Goal: Complete application form: Complete application form

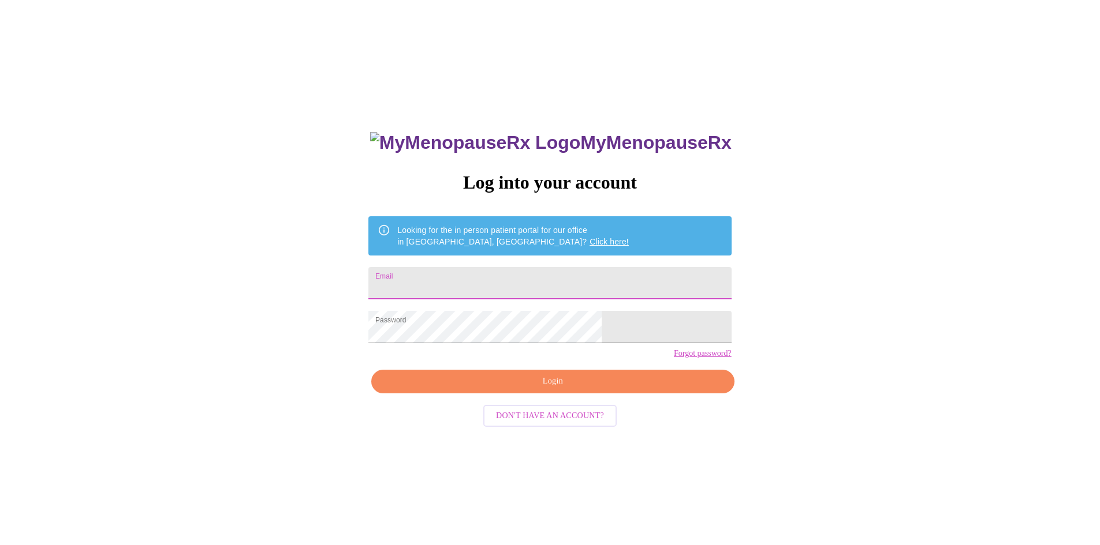
click at [507, 278] on input "Email" at bounding box center [549, 283] width 362 height 32
type input "[EMAIL_ADDRESS][DOMAIN_NAME]"
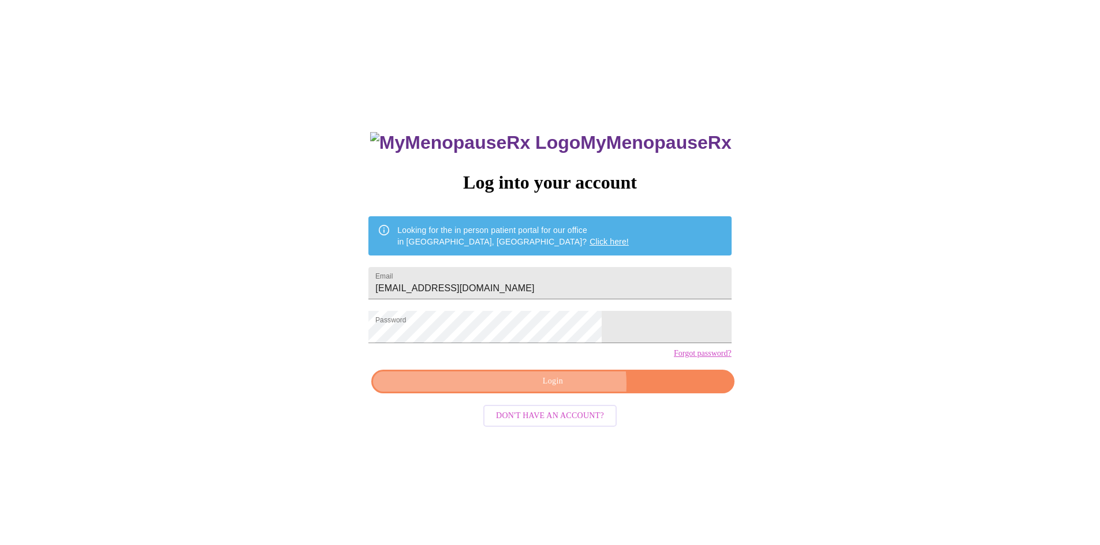
click at [564, 389] on span "Login" at bounding box center [552, 382] width 336 height 14
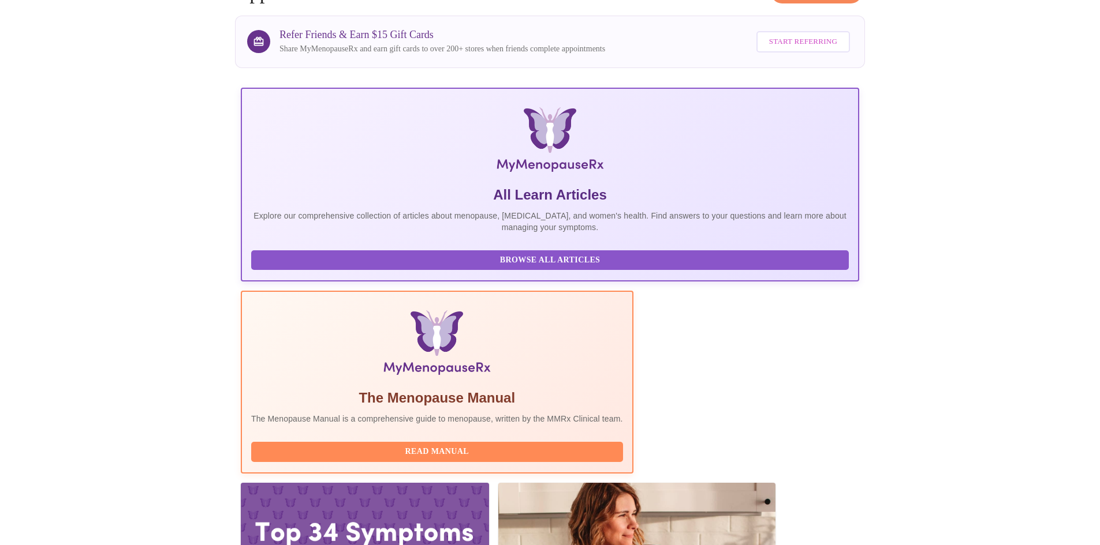
scroll to position [87, 0]
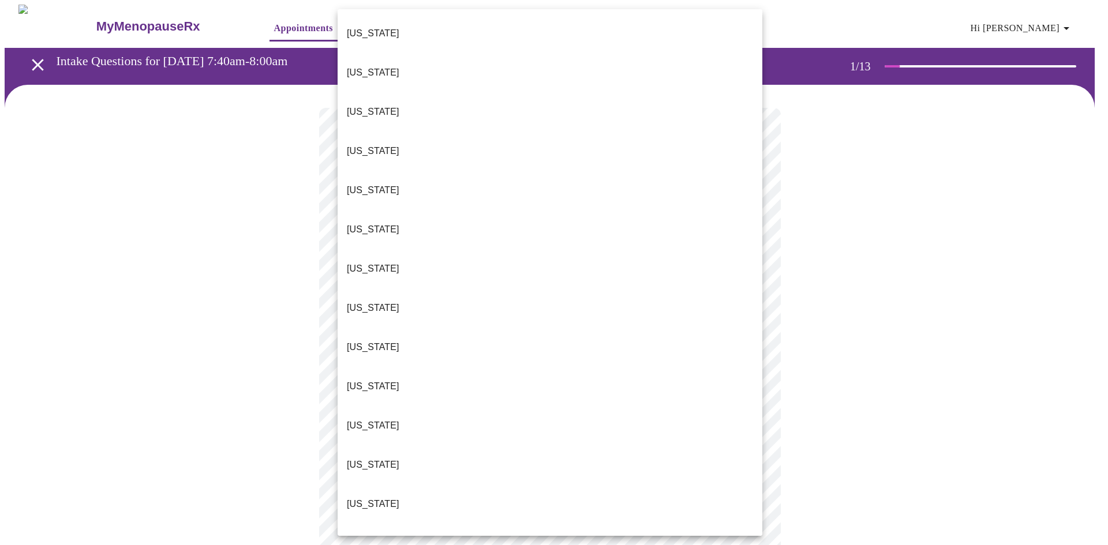
click at [439, 247] on body "MyMenopauseRx Appointments Messaging Labs Uploads Medications Community Refer a…" at bounding box center [554, 535] width 1099 height 1061
click at [379, 485] on li "[US_STATE]" at bounding box center [550, 504] width 425 height 39
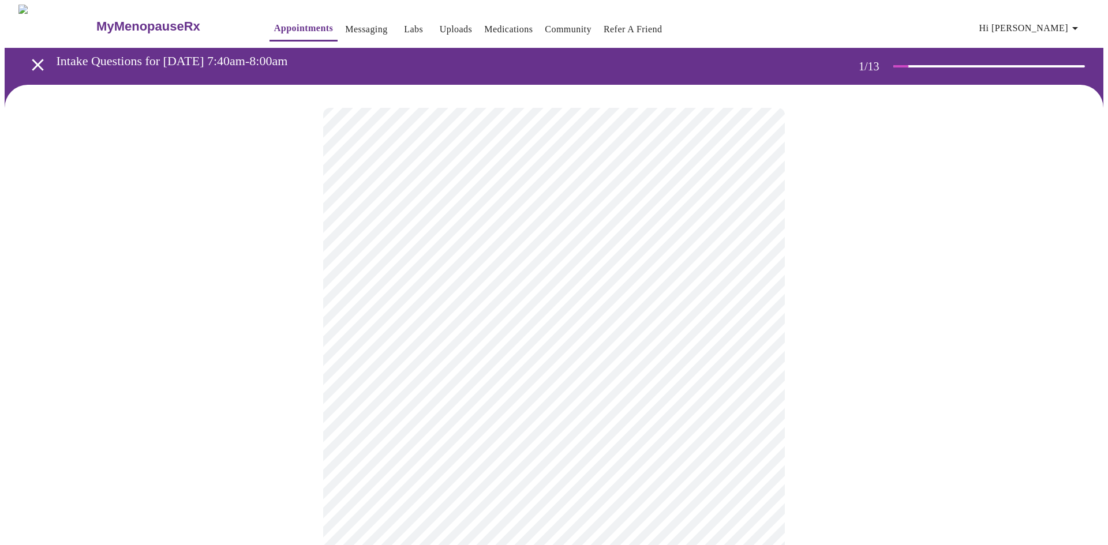
click at [491, 335] on body "MyMenopauseRx Appointments Messaging Labs Uploads Medications Community Refer a…" at bounding box center [554, 532] width 1099 height 1055
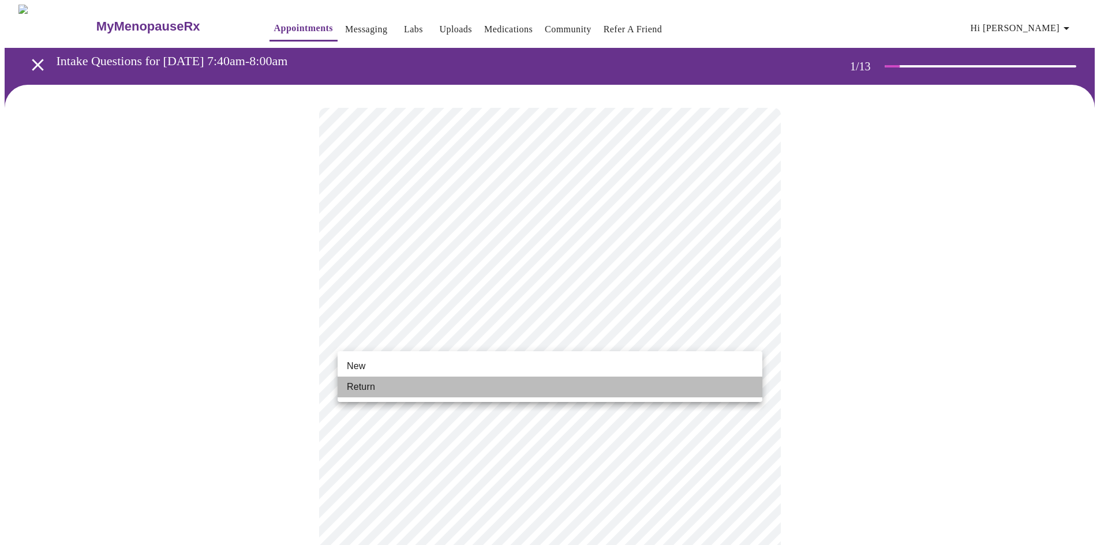
click at [434, 388] on li "Return" at bounding box center [550, 387] width 425 height 21
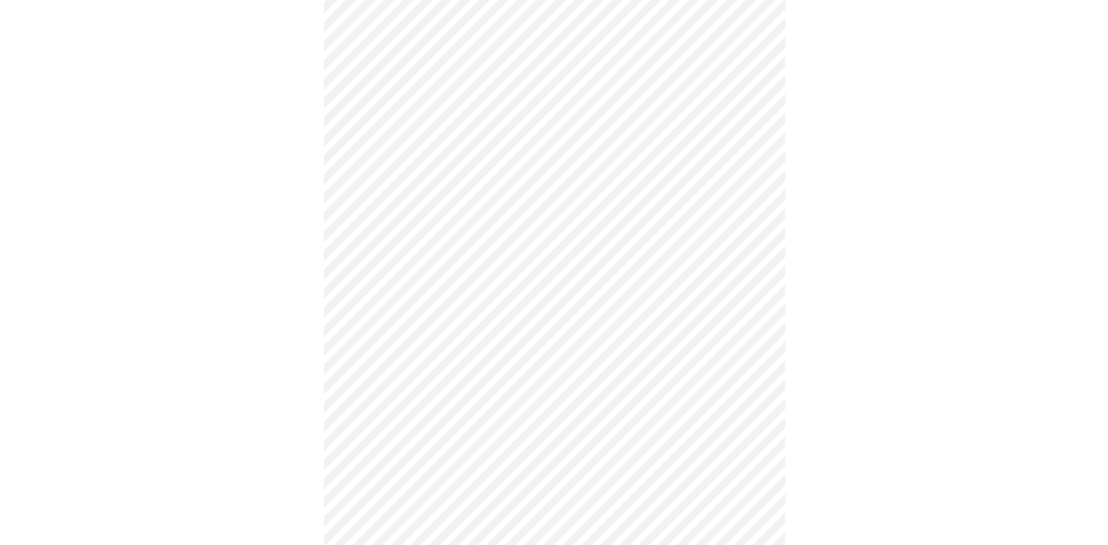
scroll to position [493, 0]
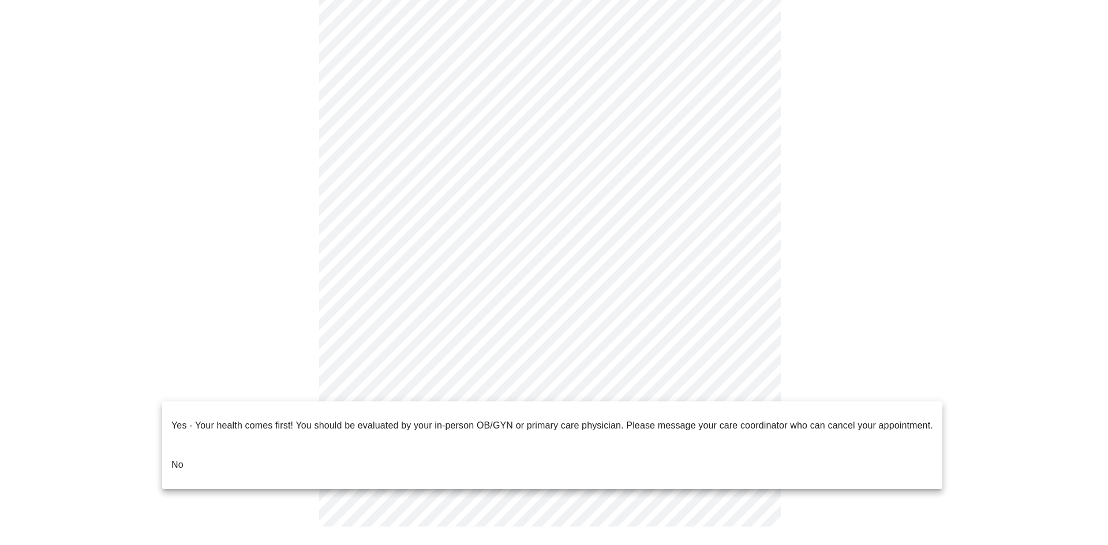
click at [753, 384] on body "MyMenopauseRx Appointments Messaging Labs Uploads Medications Community Refer a…" at bounding box center [554, 31] width 1099 height 1038
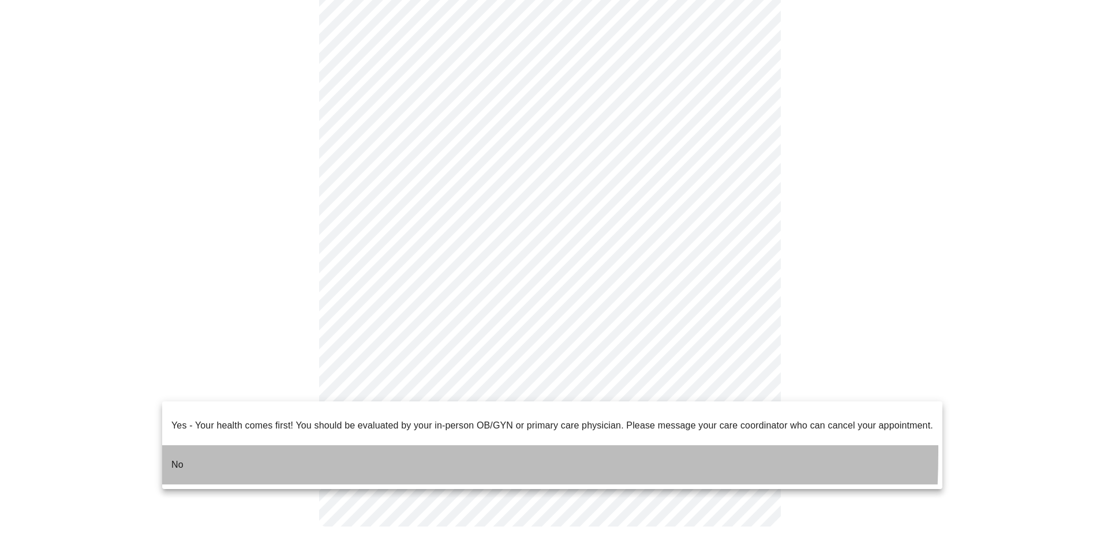
click at [175, 458] on p "No" at bounding box center [177, 465] width 12 height 14
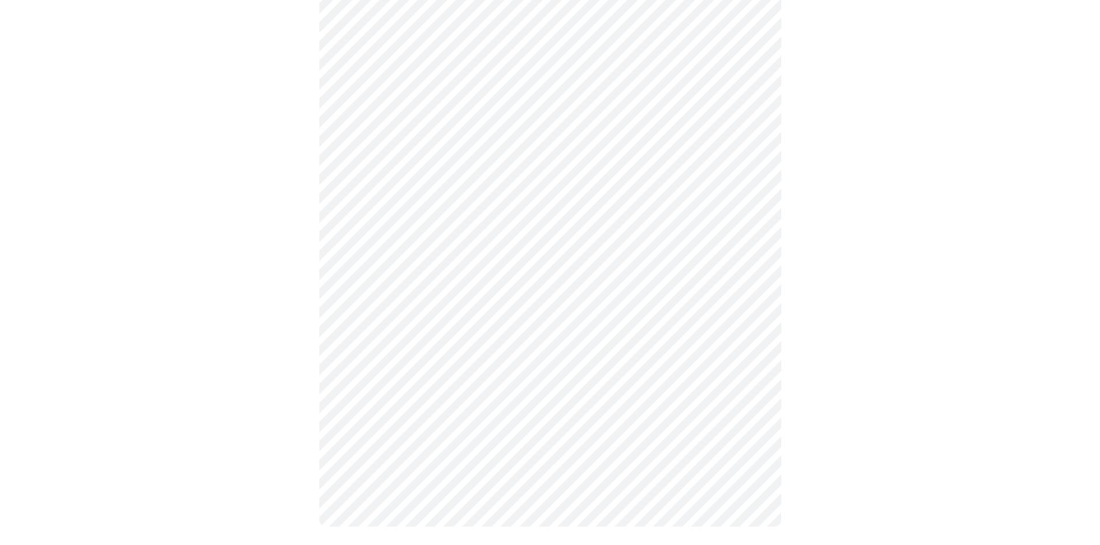
scroll to position [0, 0]
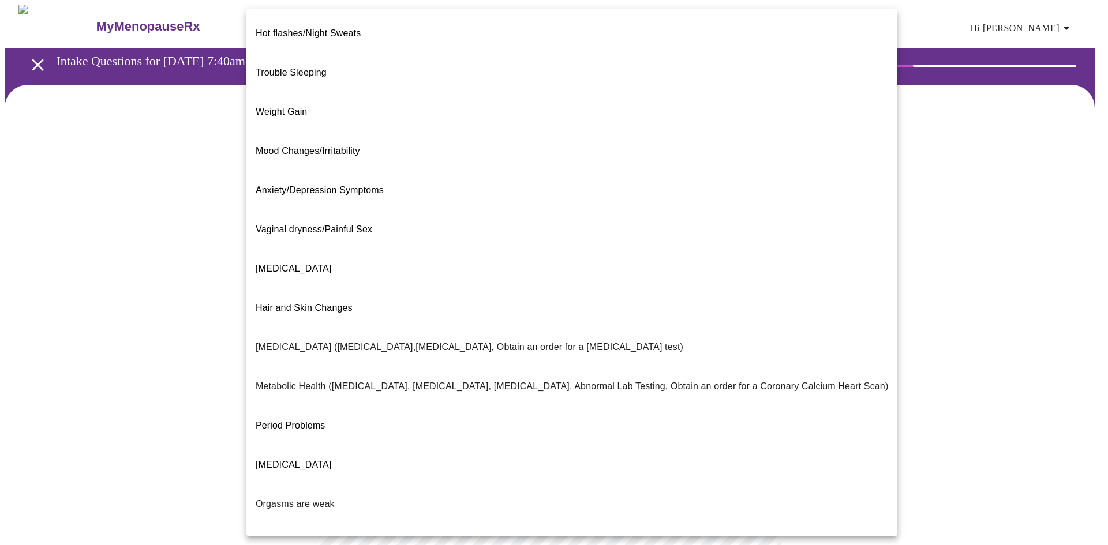
click at [483, 233] on body "MyMenopauseRx Appointments Messaging Labs Uploads Medications Community Refer a…" at bounding box center [554, 352] width 1099 height 694
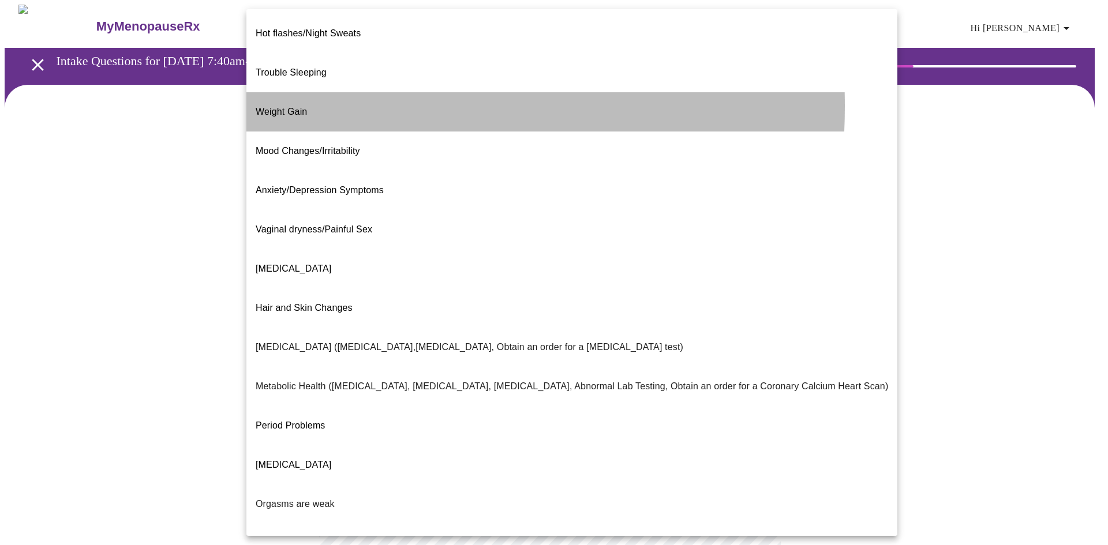
click at [281, 107] on span "Weight Gain" at bounding box center [281, 112] width 51 height 10
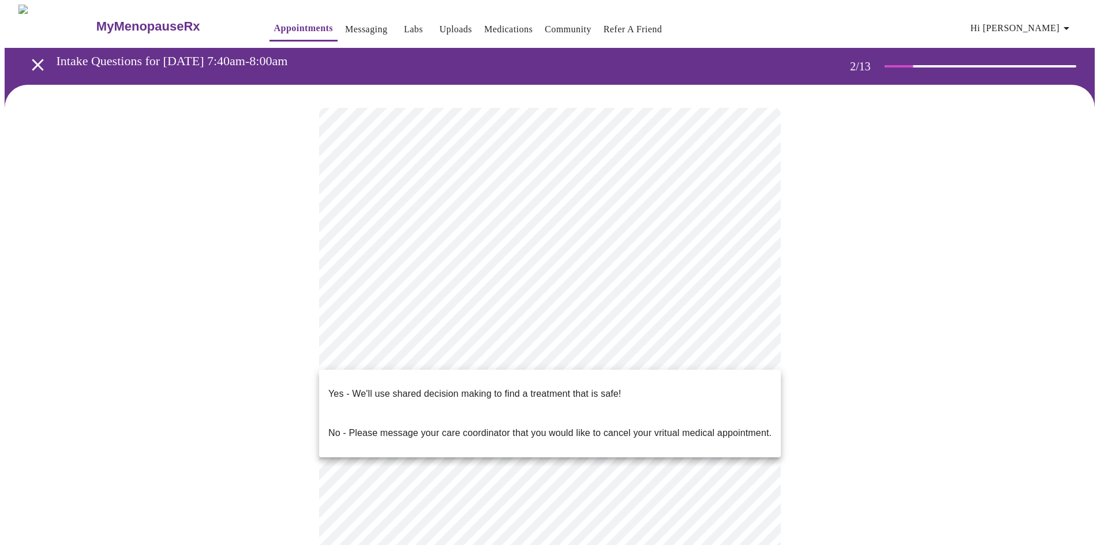
click at [480, 356] on body "MyMenopauseRx Appointments Messaging Labs Uploads Medications Community Refer a…" at bounding box center [554, 348] width 1099 height 687
click at [922, 301] on div at bounding box center [554, 272] width 1108 height 545
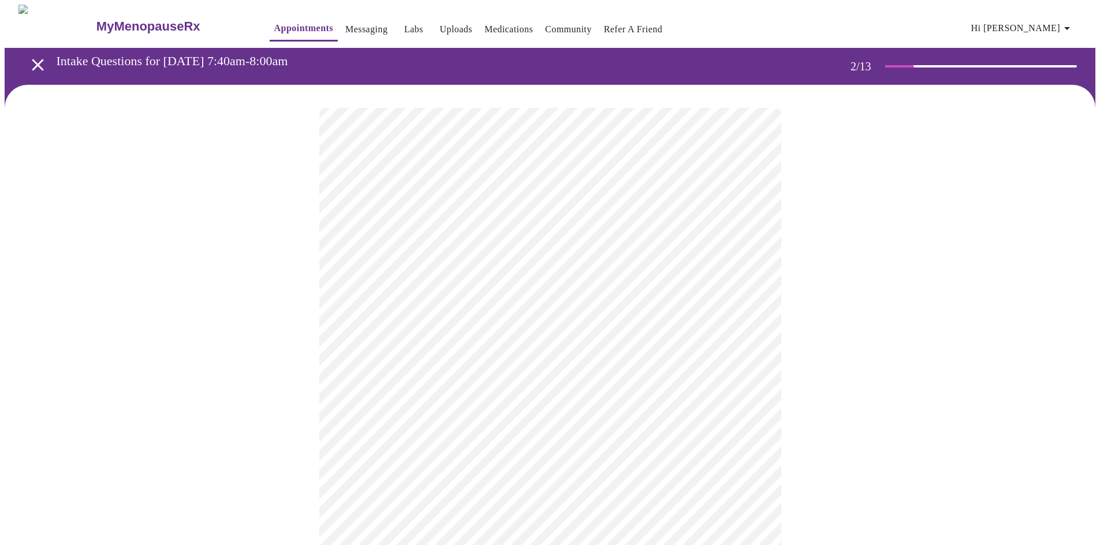
scroll to position [58, 0]
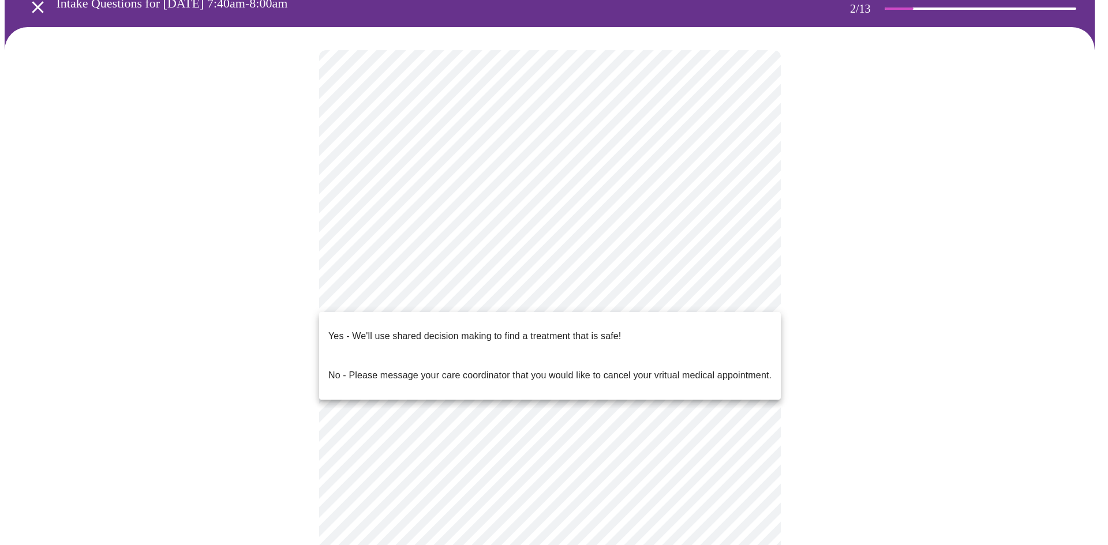
click at [564, 292] on body "MyMenopauseRx Appointments Messaging Labs Uploads Medications Community Refer a…" at bounding box center [554, 290] width 1099 height 687
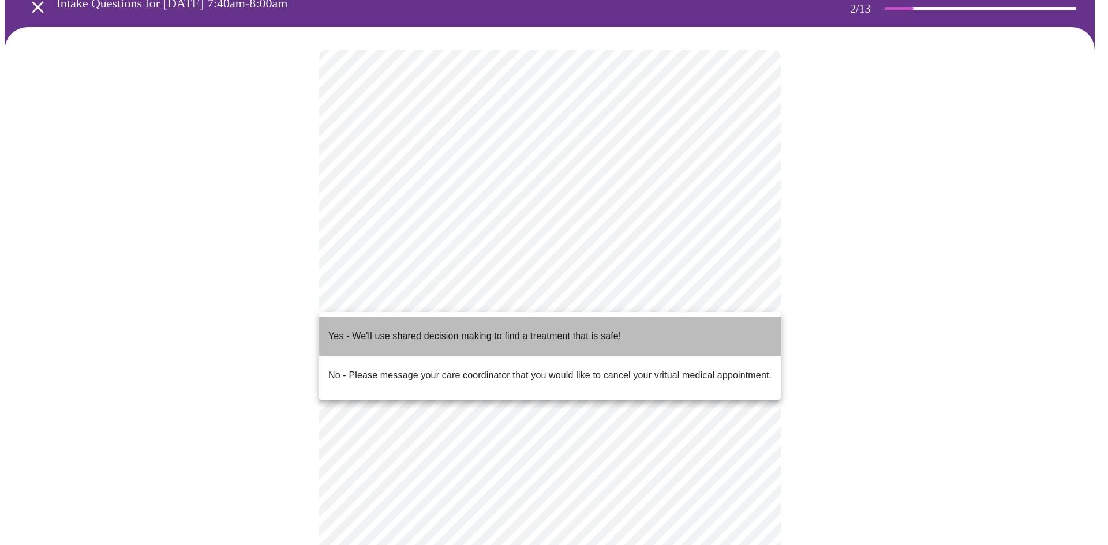
click at [575, 330] on p "Yes - We'll use shared decision making to find a treatment that is safe!" at bounding box center [474, 337] width 293 height 14
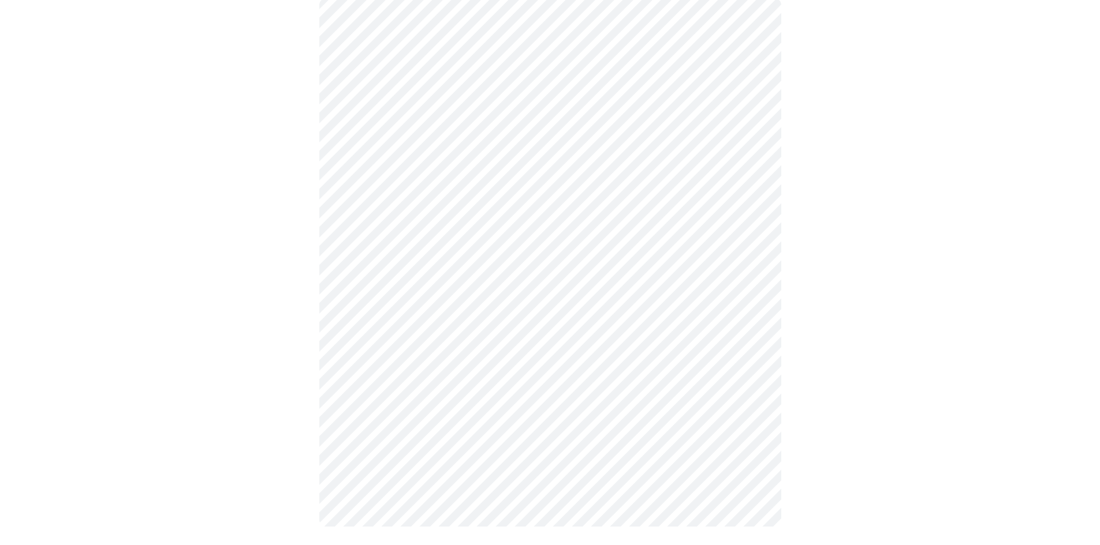
scroll to position [0, 0]
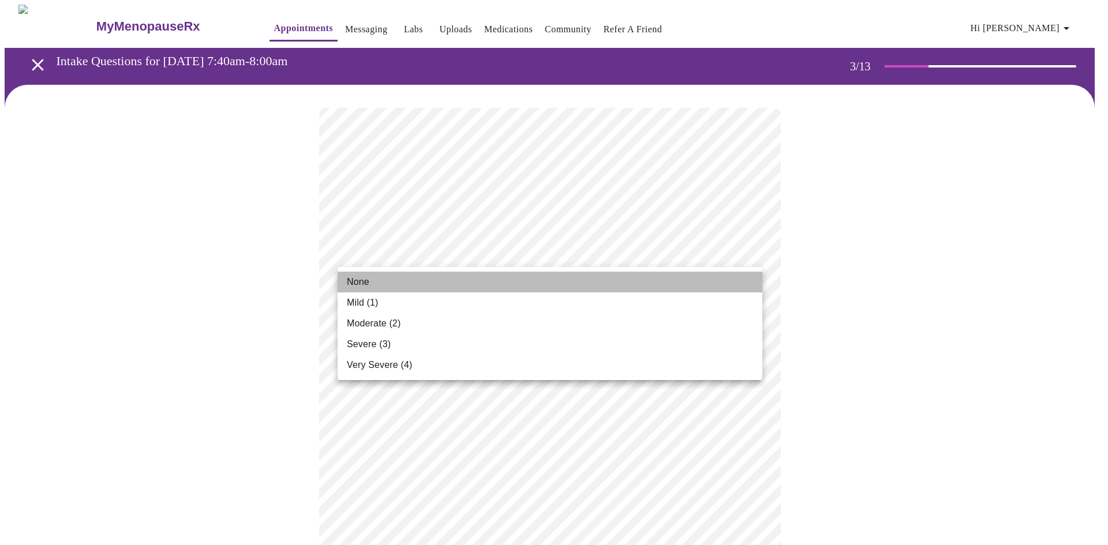
click at [383, 281] on li "None" at bounding box center [550, 282] width 425 height 21
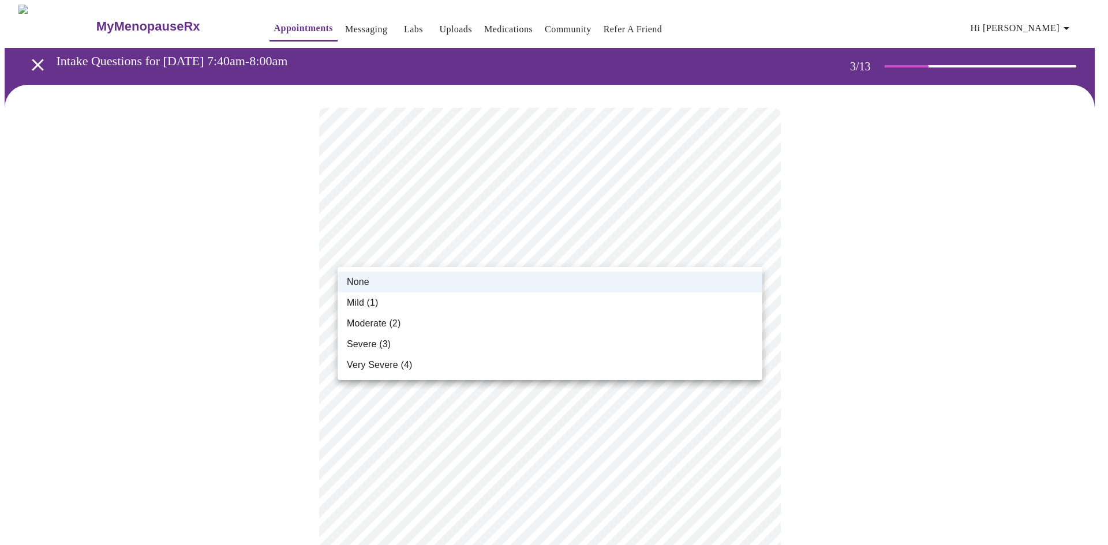
click at [237, 304] on div at bounding box center [554, 272] width 1108 height 545
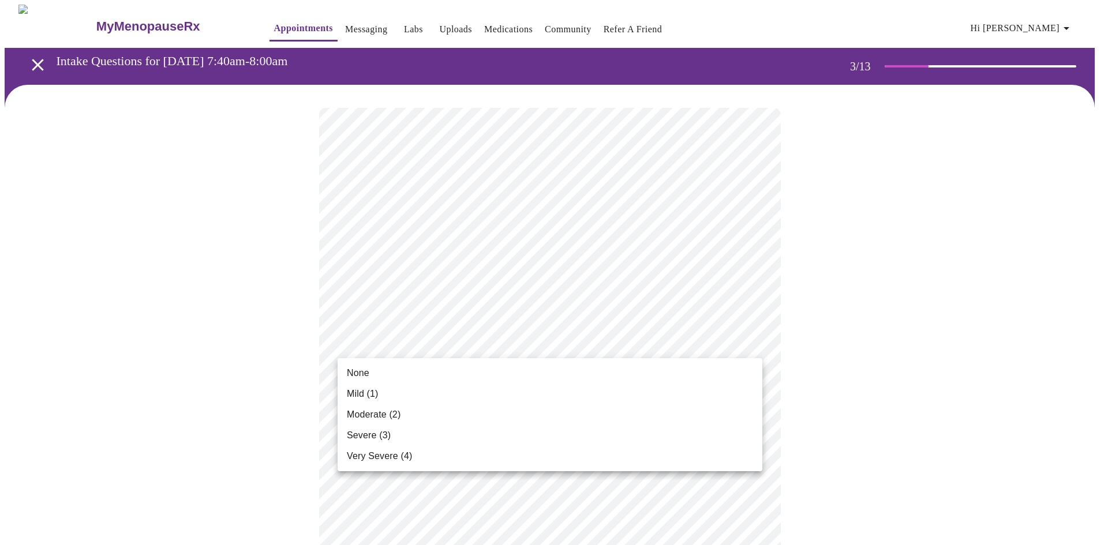
click at [170, 350] on div at bounding box center [554, 272] width 1108 height 545
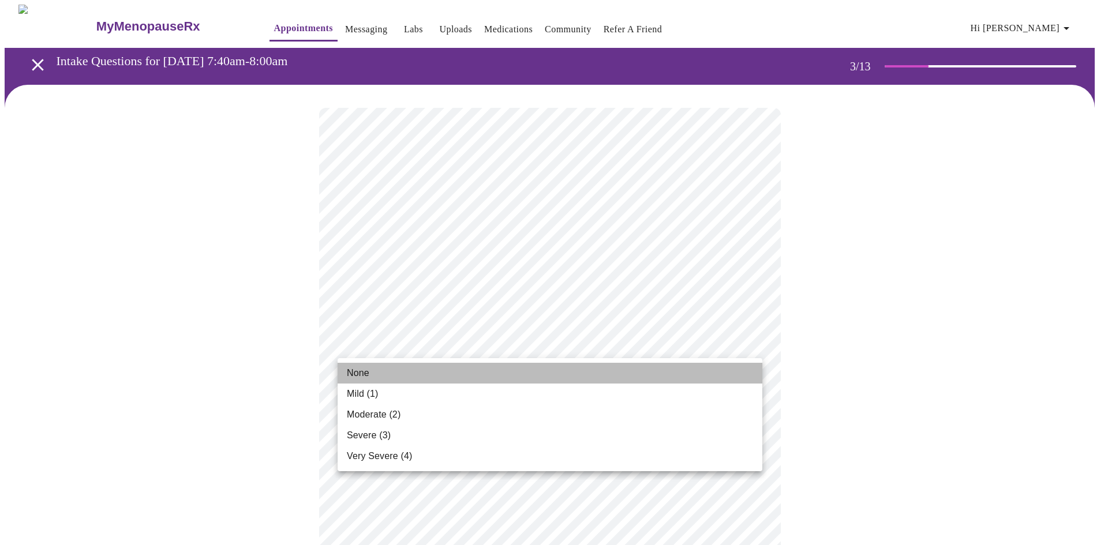
click at [383, 373] on li "None" at bounding box center [550, 373] width 425 height 21
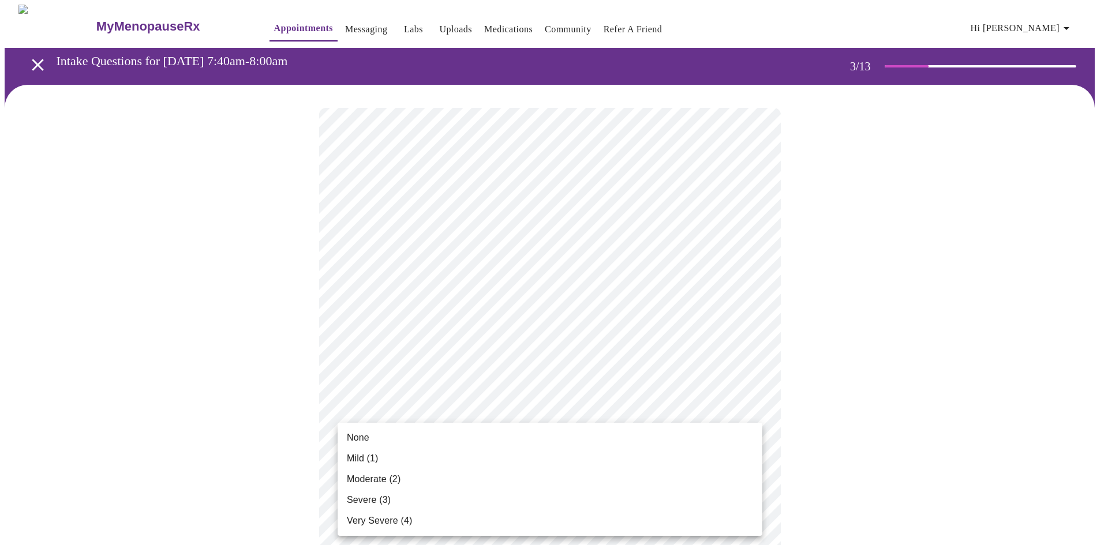
click at [386, 461] on li "Mild (1)" at bounding box center [550, 458] width 425 height 21
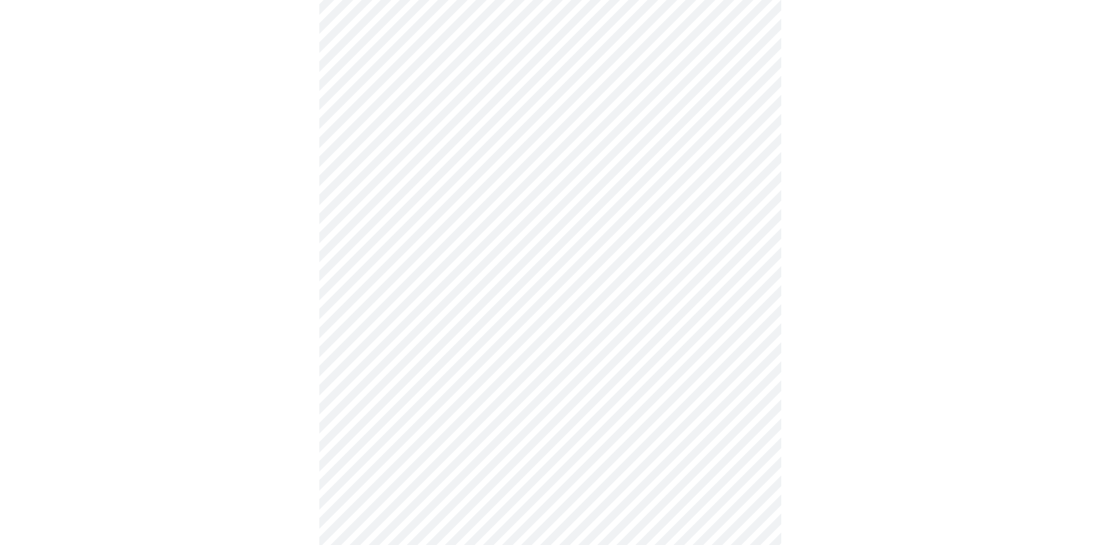
scroll to position [173, 0]
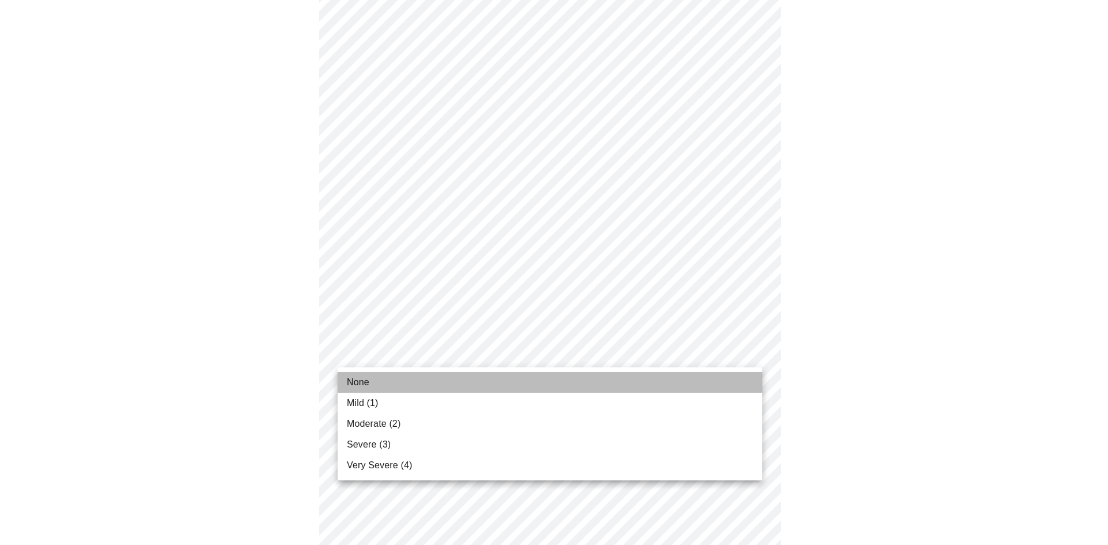
click at [376, 380] on li "None" at bounding box center [550, 382] width 425 height 21
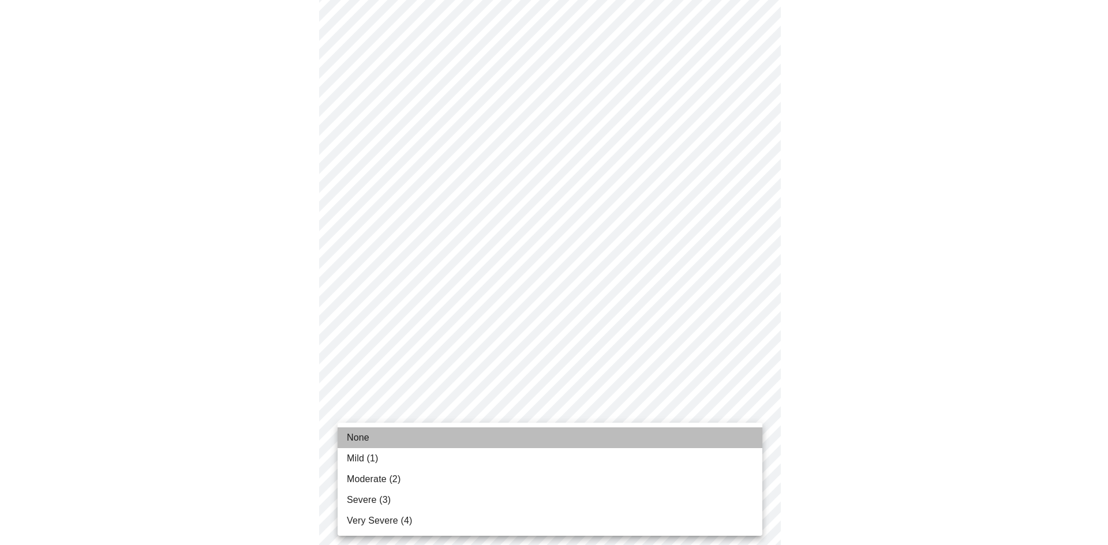
click at [375, 436] on li "None" at bounding box center [550, 438] width 425 height 21
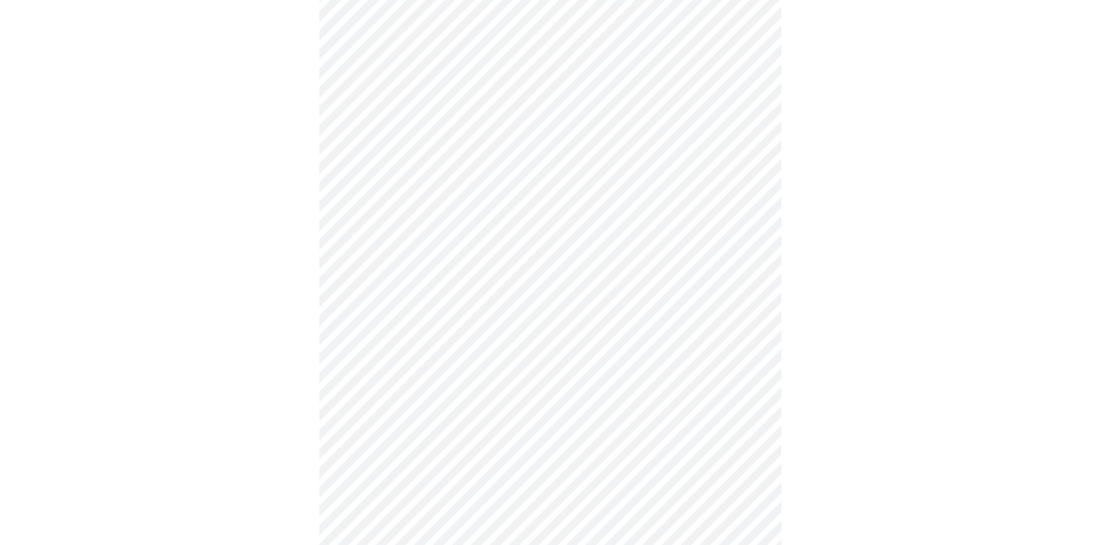
scroll to position [231, 0]
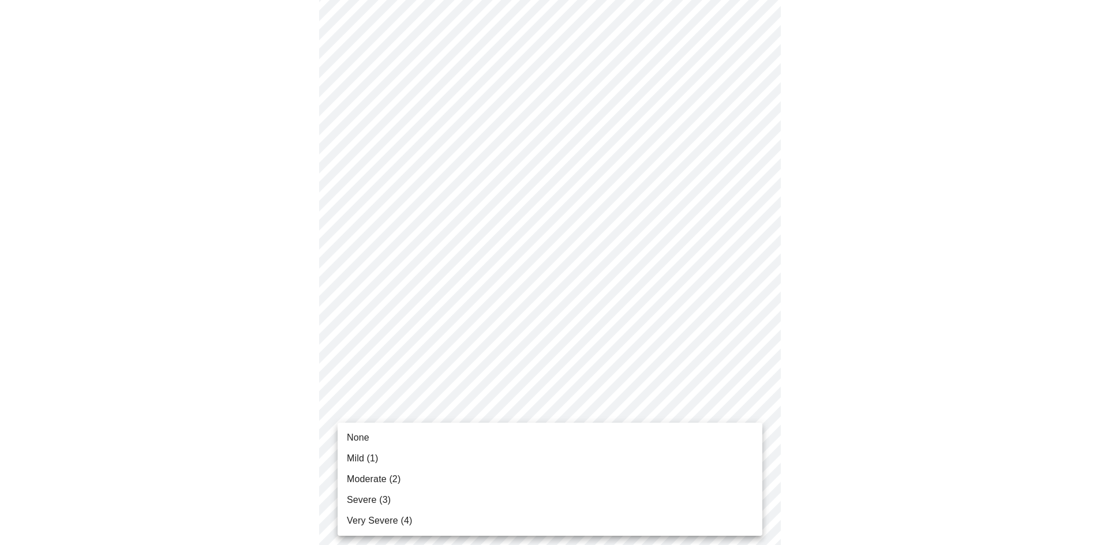
click at [396, 443] on body "MyMenopauseRx Appointments Messaging Labs Uploads Medications Community Refer a…" at bounding box center [554, 501] width 1099 height 1455
click at [364, 436] on span "None" at bounding box center [358, 438] width 23 height 14
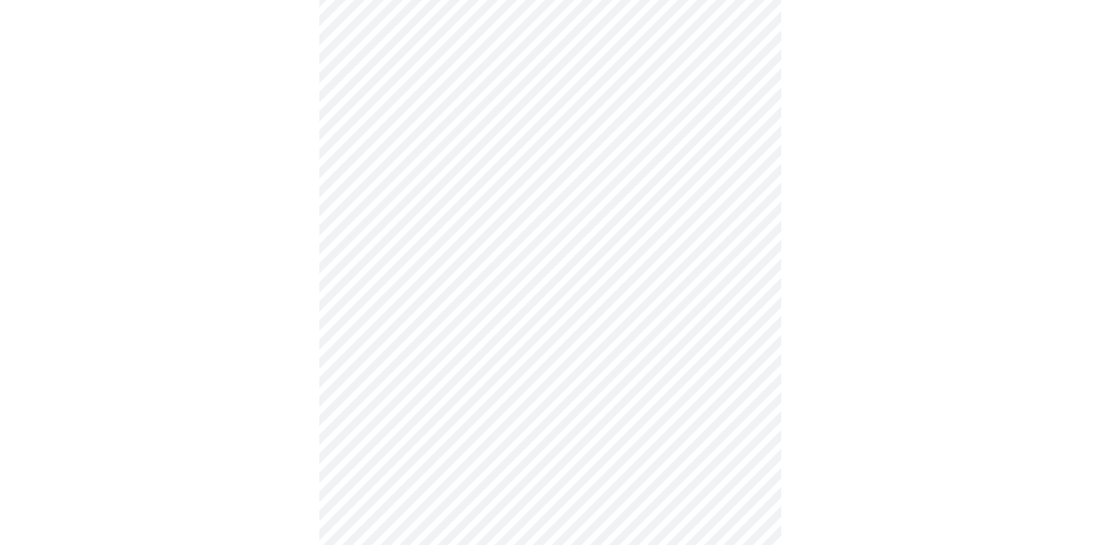
scroll to position [404, 0]
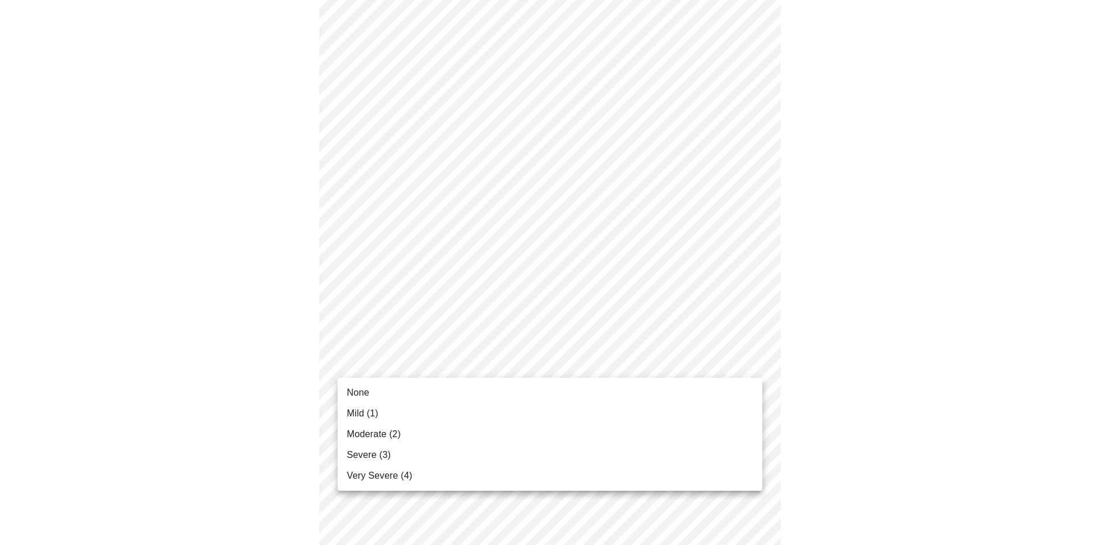
click at [382, 360] on body "MyMenopauseRx Appointments Messaging Labs Uploads Medications Community Refer a…" at bounding box center [554, 320] width 1099 height 1438
click at [353, 390] on span "None" at bounding box center [358, 393] width 23 height 14
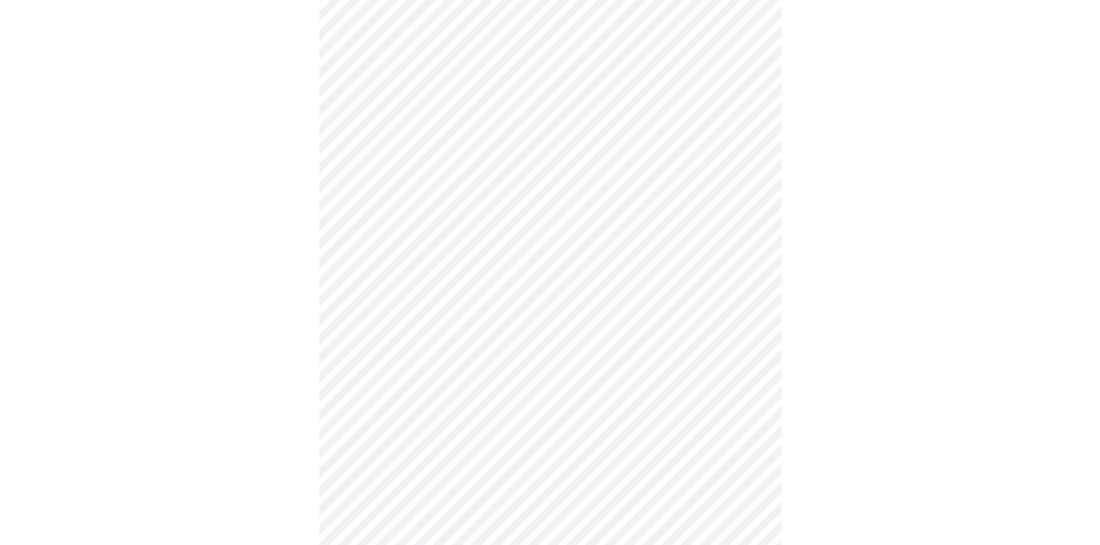
scroll to position [519, 0]
click at [411, 338] on body "MyMenopauseRx Appointments Messaging Labs Uploads Medications Community Refer a…" at bounding box center [550, 196] width 1090 height 1422
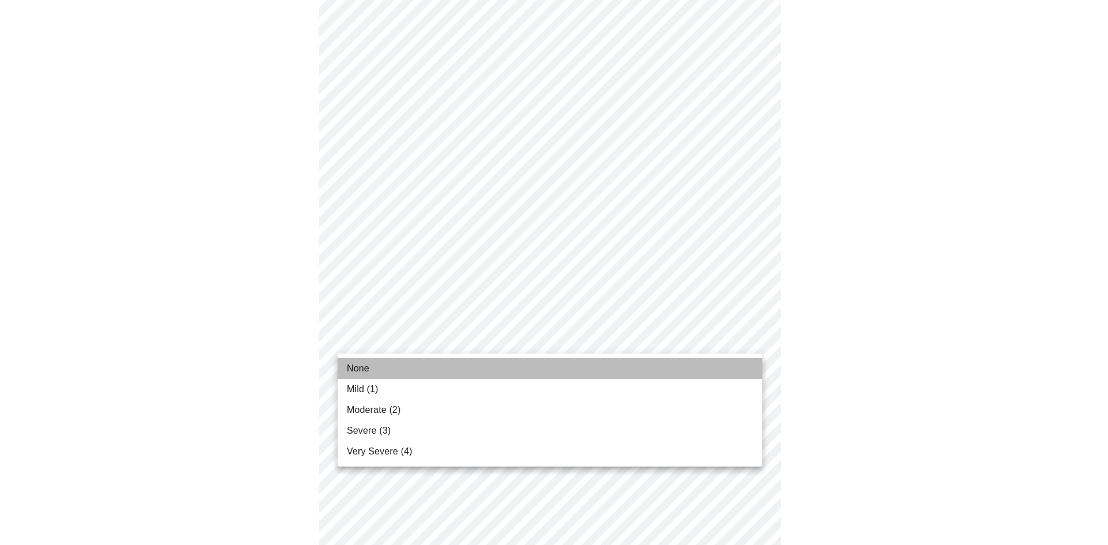
click at [363, 369] on span "None" at bounding box center [358, 369] width 23 height 14
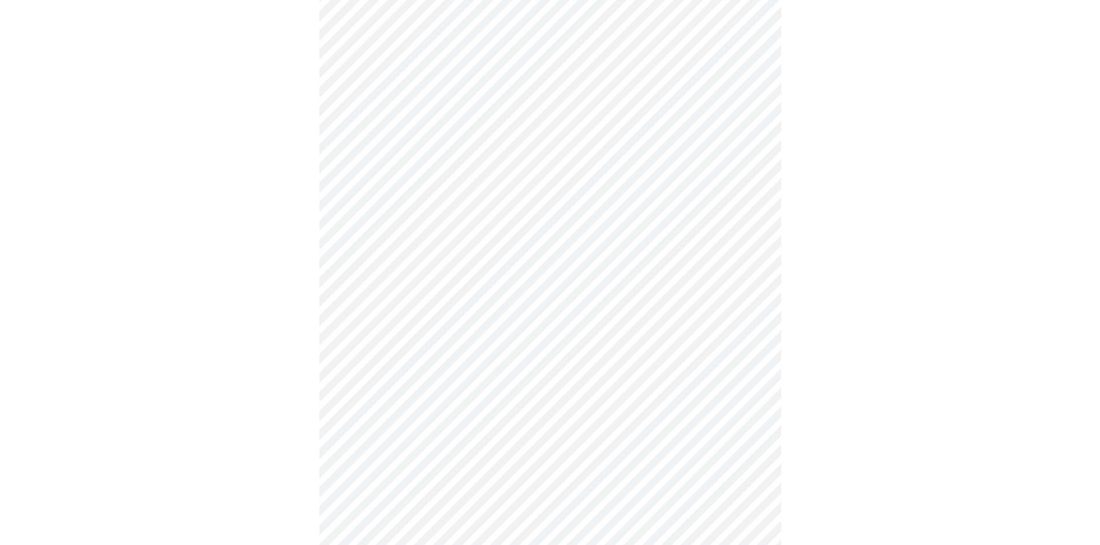
scroll to position [635, 0]
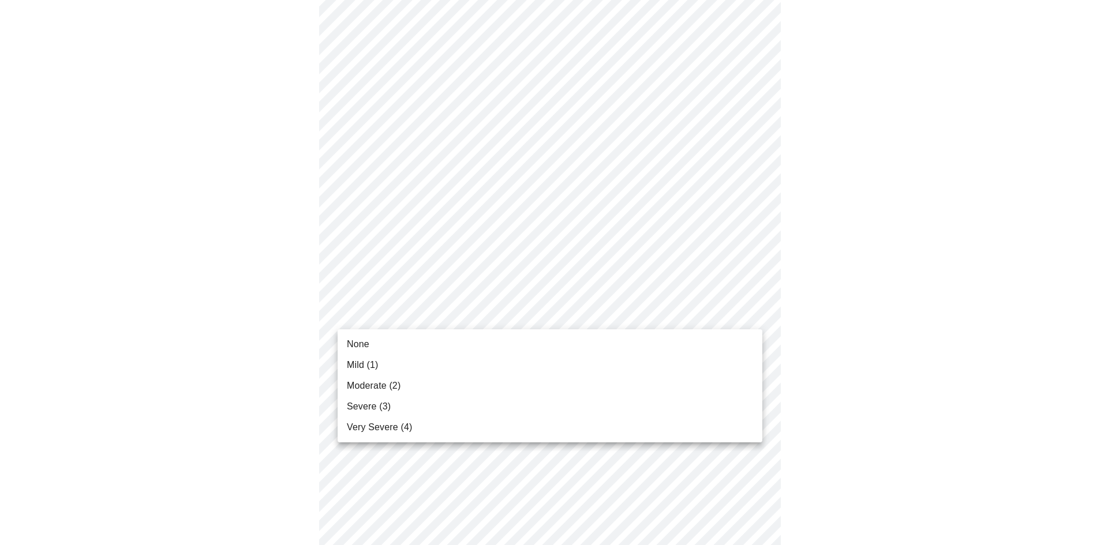
click at [444, 313] on body "MyMenopauseRx Appointments Messaging Labs Uploads Medications Community Refer a…" at bounding box center [554, 73] width 1099 height 1406
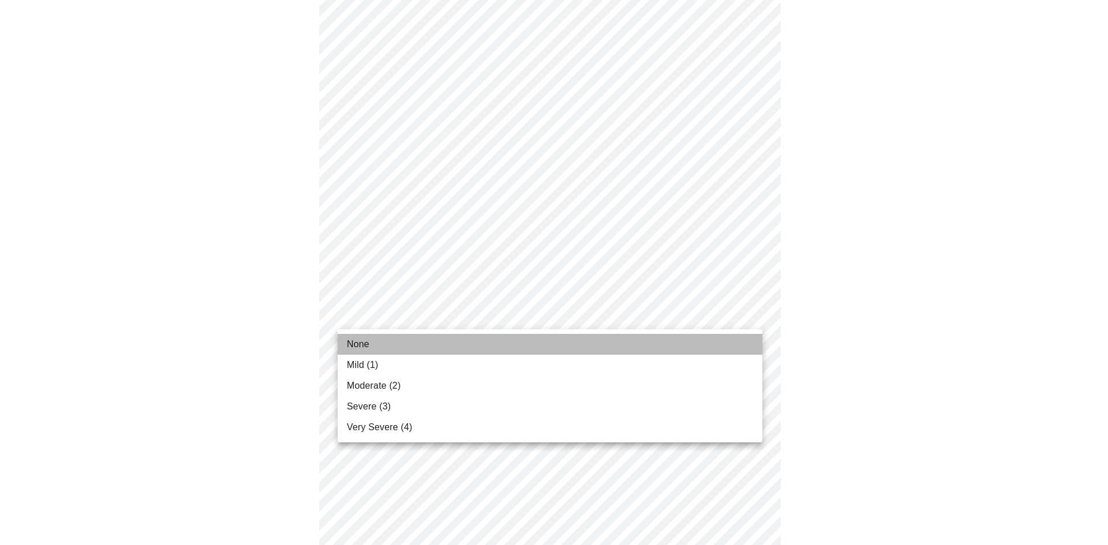
click at [392, 344] on li "None" at bounding box center [550, 344] width 425 height 21
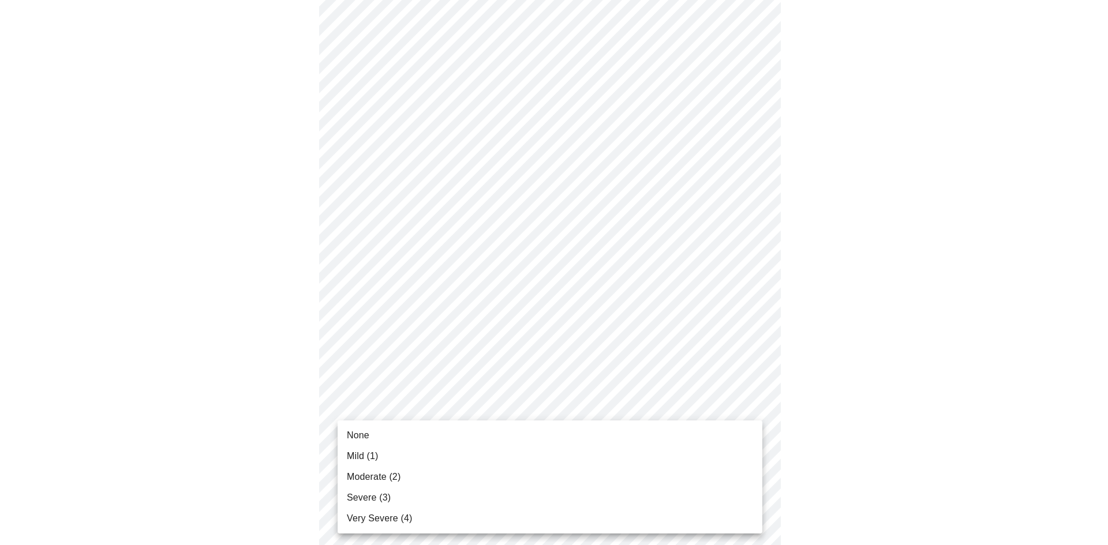
click at [462, 405] on body "MyMenopauseRx Appointments Messaging Labs Uploads Medications Community Refer a…" at bounding box center [554, 65] width 1099 height 1390
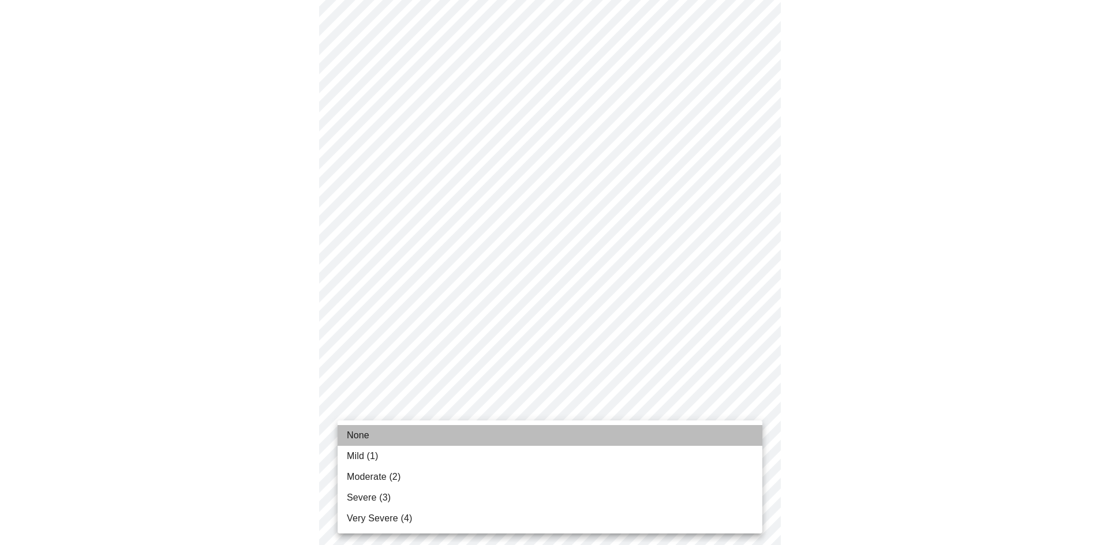
click at [413, 436] on li "None" at bounding box center [550, 435] width 425 height 21
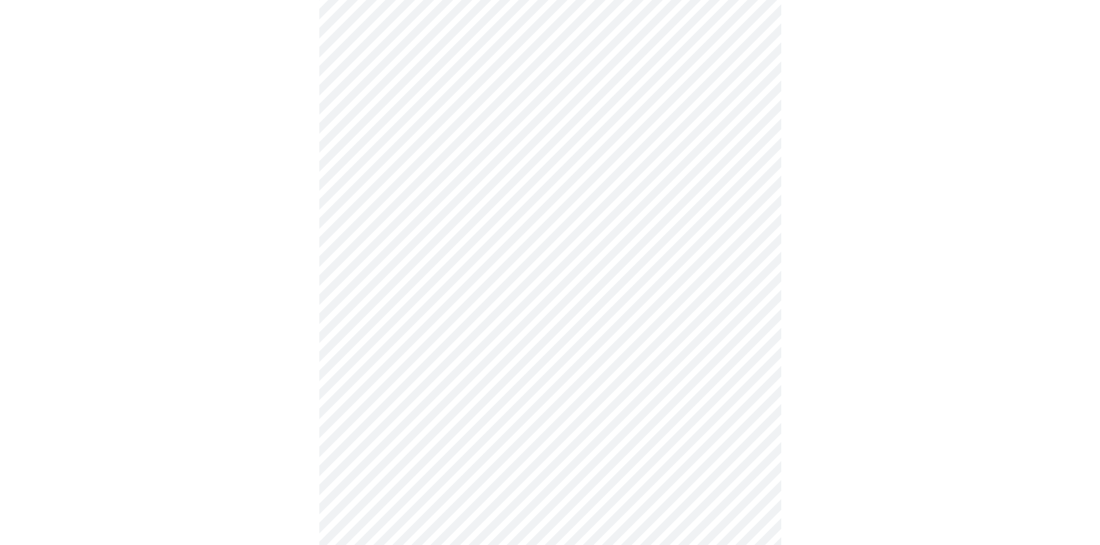
scroll to position [750, 0]
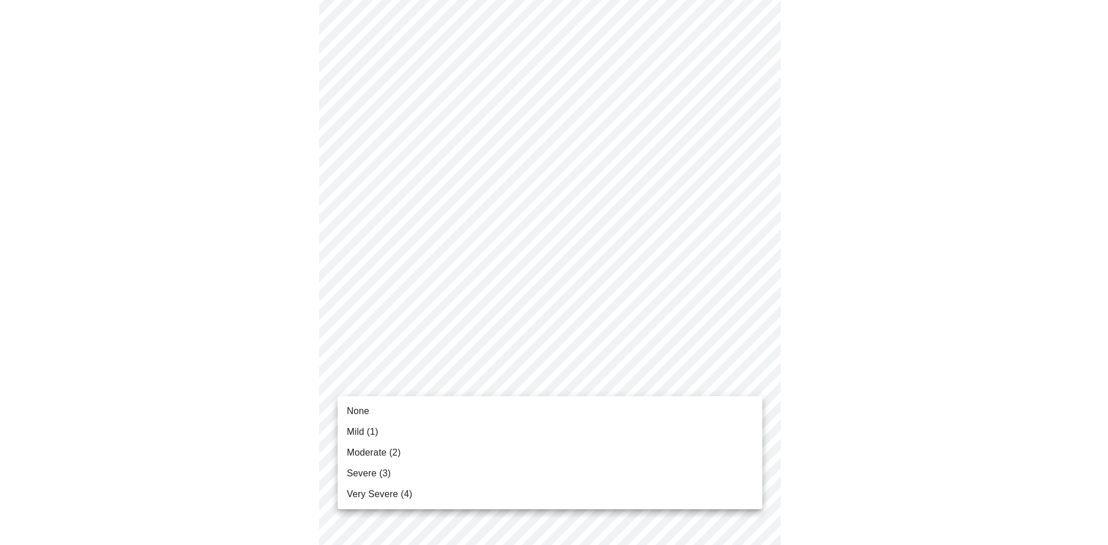
click at [385, 408] on li "None" at bounding box center [550, 411] width 425 height 21
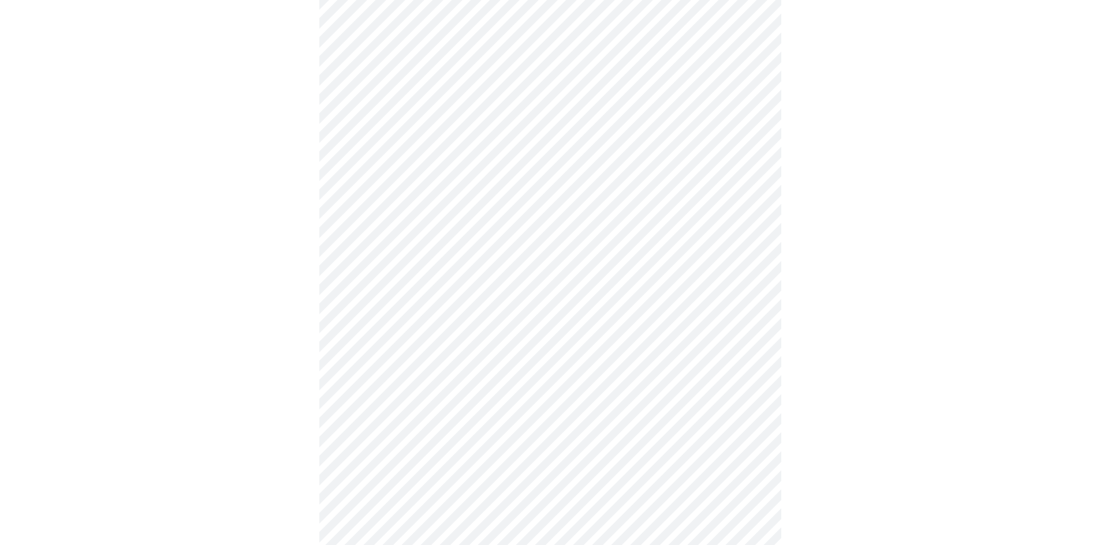
scroll to position [404, 0]
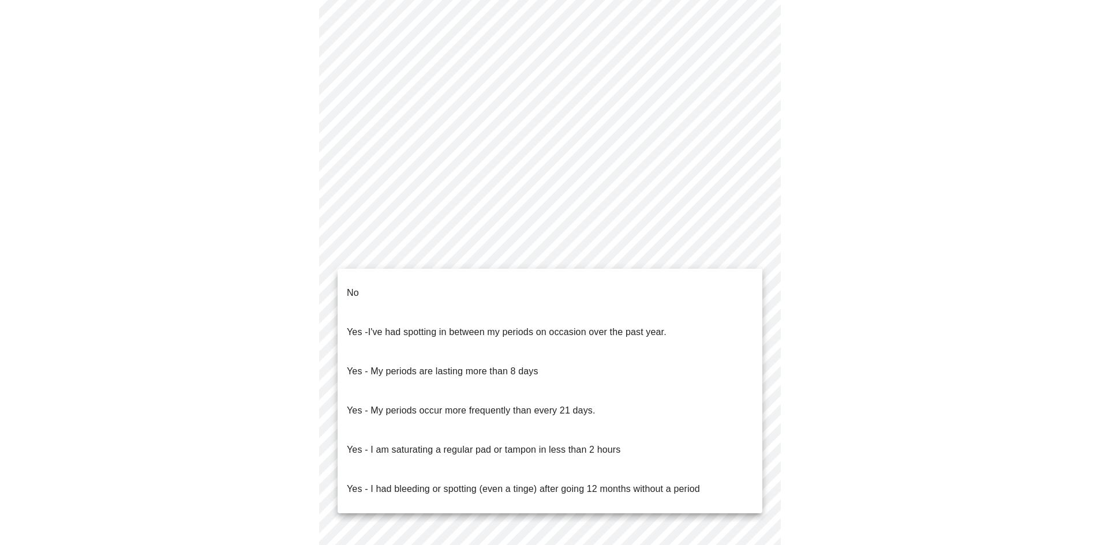
click at [563, 246] on body "MyMenopauseRx Appointments Messaging Labs Uploads Medications Community Refer a…" at bounding box center [554, 147] width 1099 height 1093
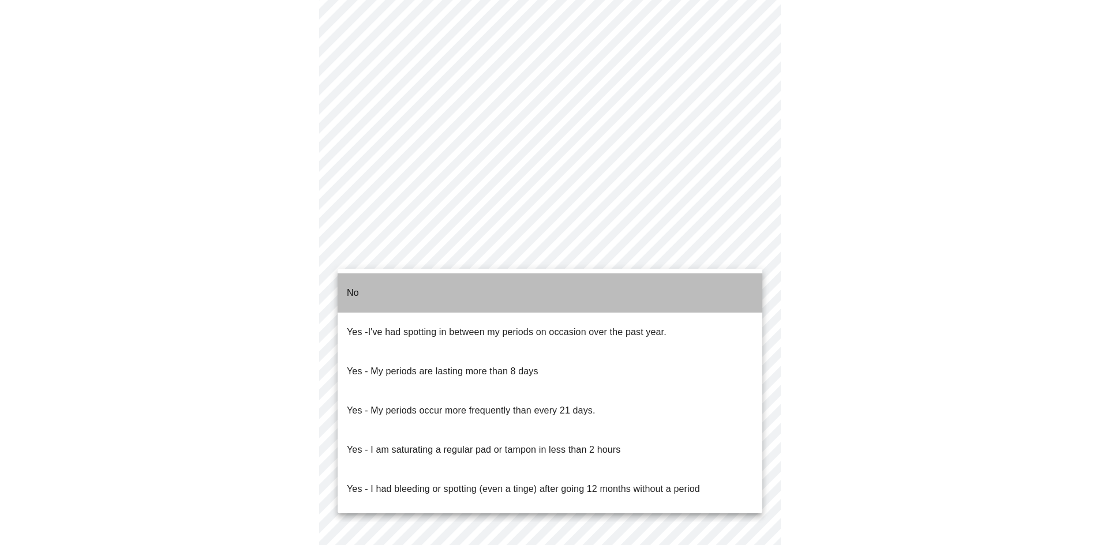
click at [520, 281] on li "No" at bounding box center [550, 293] width 425 height 39
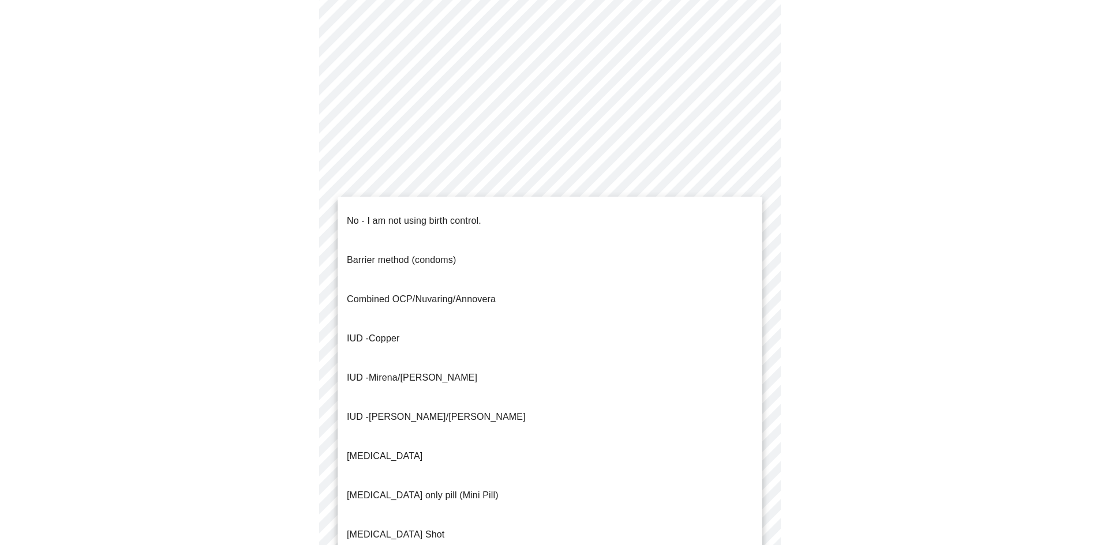
click at [599, 336] on body "MyMenopauseRx Appointments Messaging Labs Uploads Medications Community Refer a…" at bounding box center [554, 144] width 1099 height 1086
click at [897, 285] on div at bounding box center [554, 272] width 1108 height 545
click at [466, 338] on body "MyMenopauseRx Appointments Messaging Labs Uploads Medications Community Refer a…" at bounding box center [554, 144] width 1099 height 1086
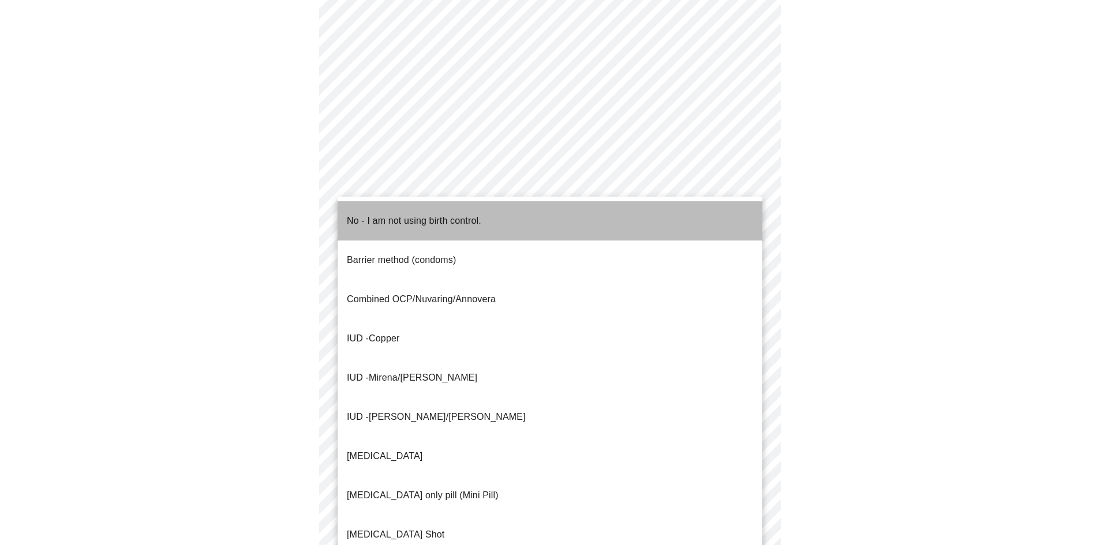
click at [404, 214] on p "No - I am not using birth control." at bounding box center [414, 221] width 134 height 14
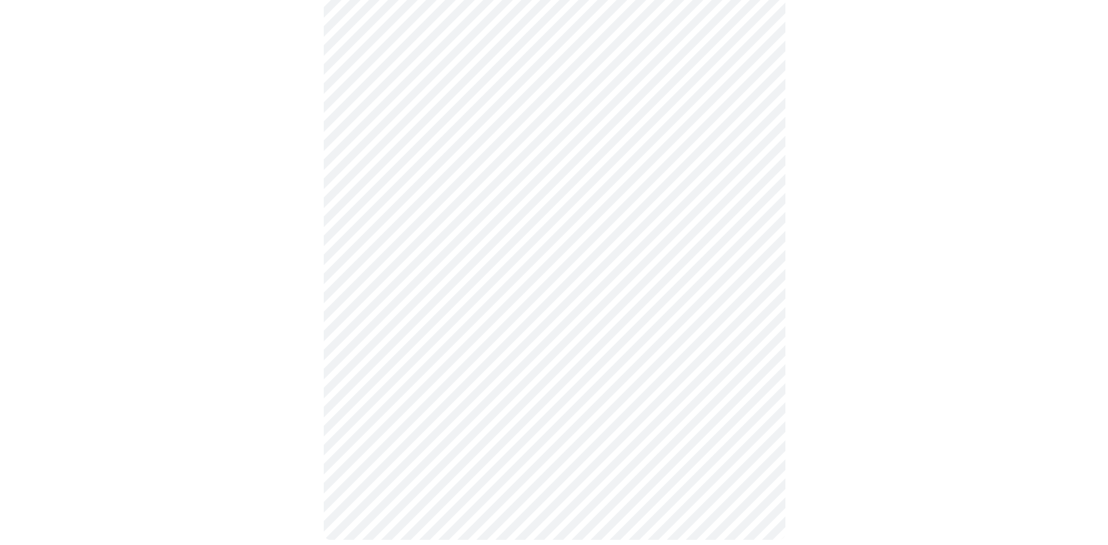
scroll to position [533, 0]
click at [599, 299] on body "MyMenopauseRx Appointments Messaging Labs Uploads Medications Community Refer a…" at bounding box center [554, 10] width 1099 height 1079
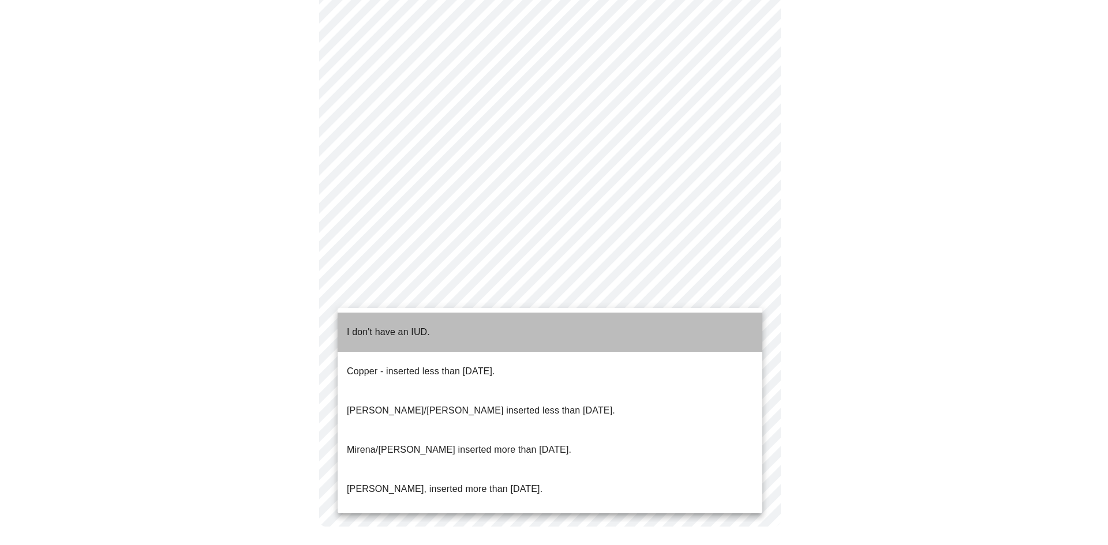
click at [471, 320] on li "I don't have an IUD." at bounding box center [550, 332] width 425 height 39
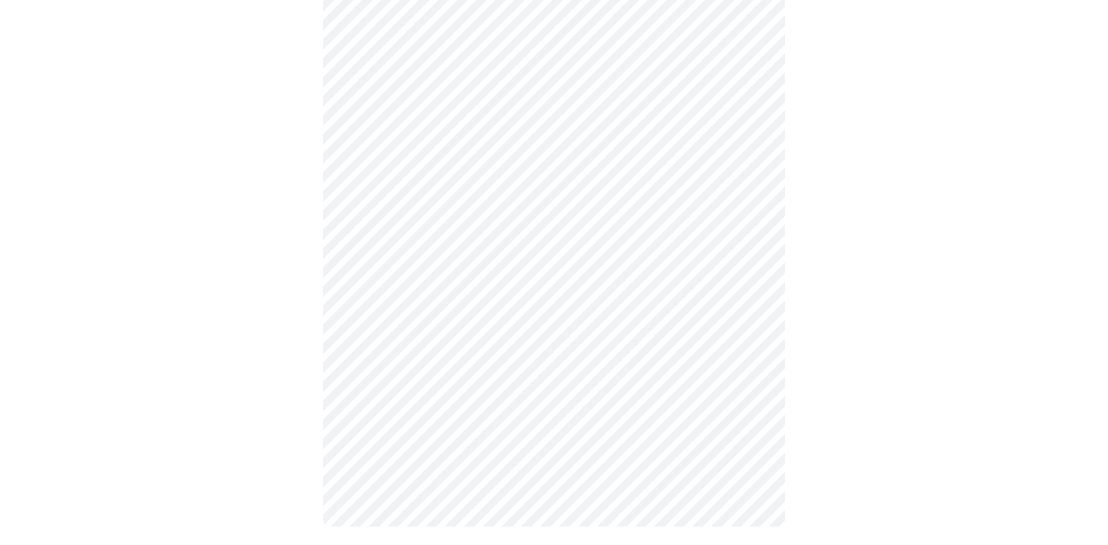
click at [543, 385] on body "MyMenopauseRx Appointments Messaging Labs Uploads Medications Community Refer a…" at bounding box center [554, 14] width 1099 height 1072
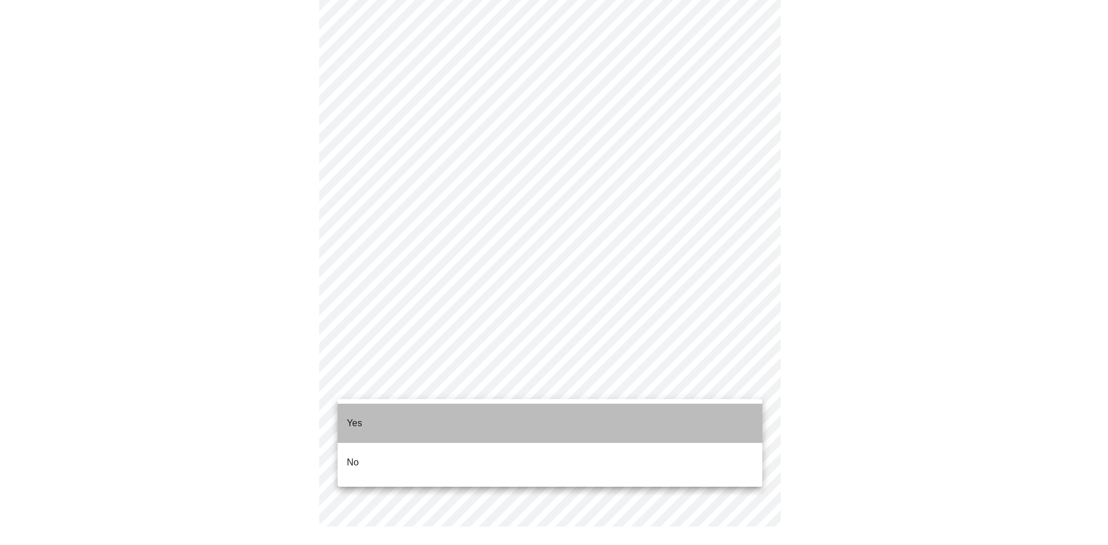
click at [436, 422] on li "Yes" at bounding box center [550, 423] width 425 height 39
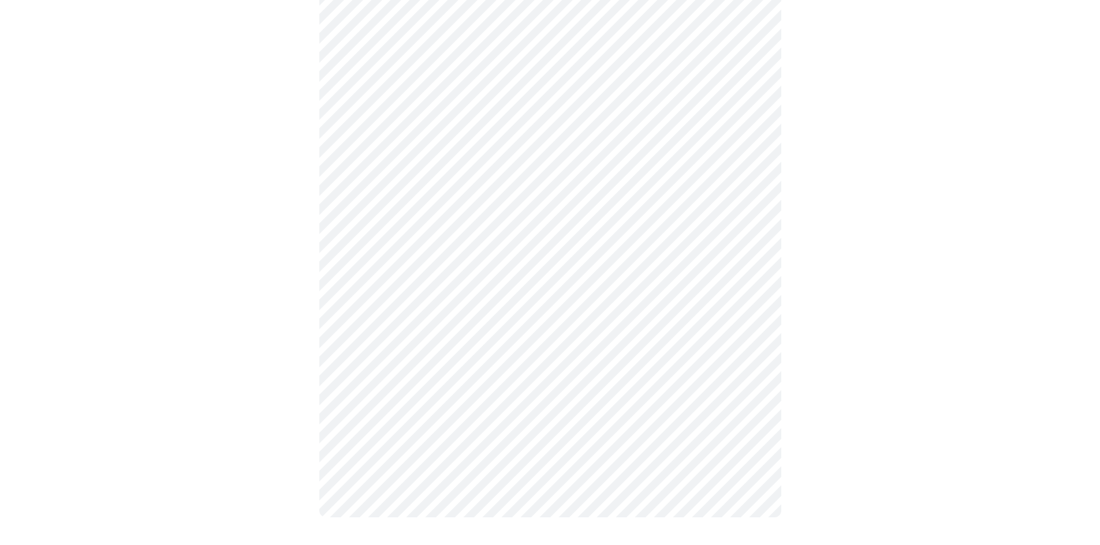
scroll to position [0, 0]
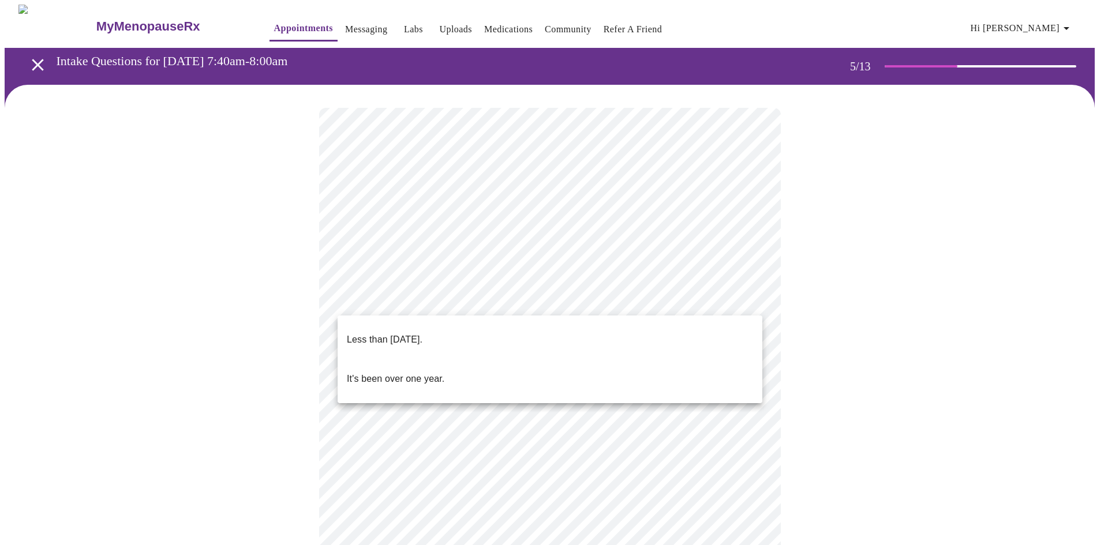
click at [447, 295] on body "MyMenopauseRx Appointments Messaging Labs Uploads Medications Community Refer a…" at bounding box center [554, 472] width 1099 height 935
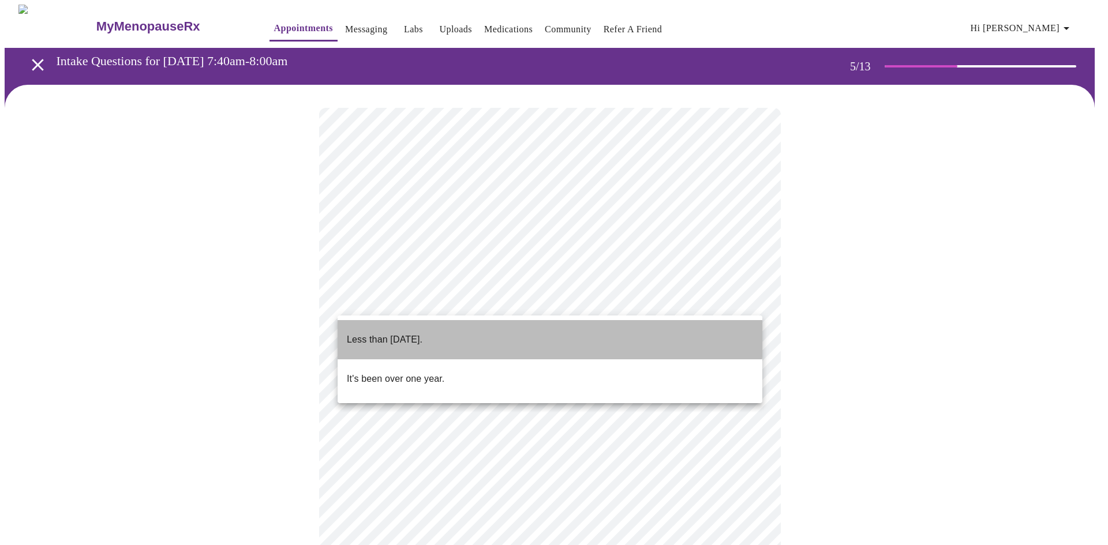
click at [423, 333] on p "Less than [DATE]." at bounding box center [385, 340] width 76 height 14
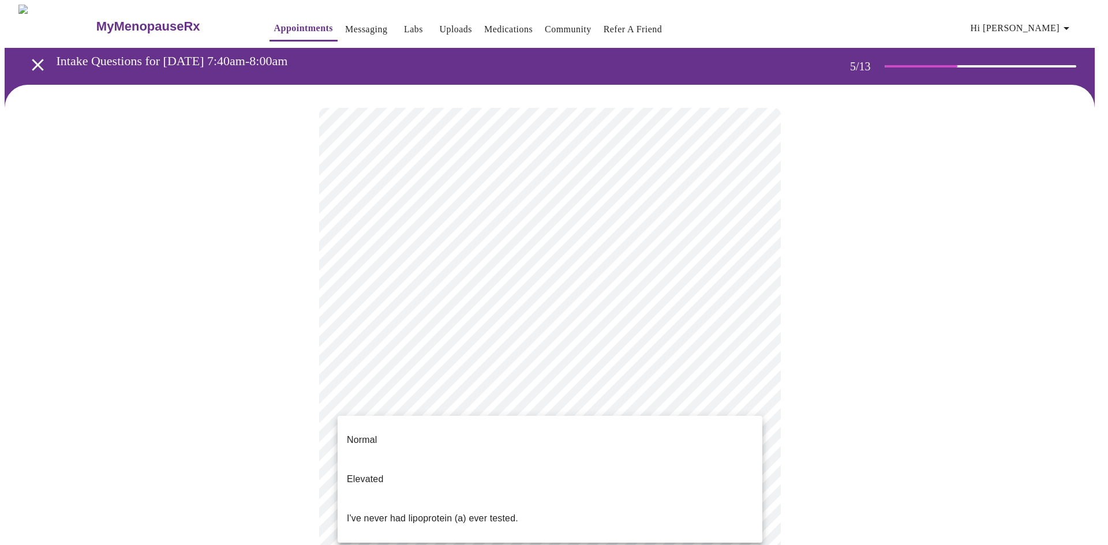
click at [502, 397] on body "MyMenopauseRx Appointments Messaging Labs Uploads Medications Community Refer a…" at bounding box center [554, 469] width 1099 height 928
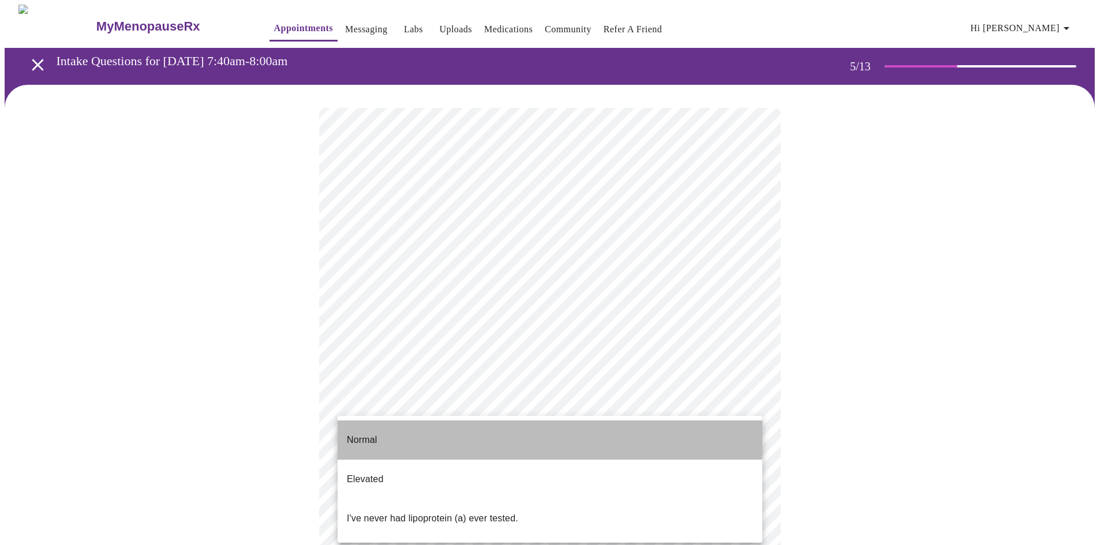
click at [401, 428] on li "Normal" at bounding box center [550, 440] width 425 height 39
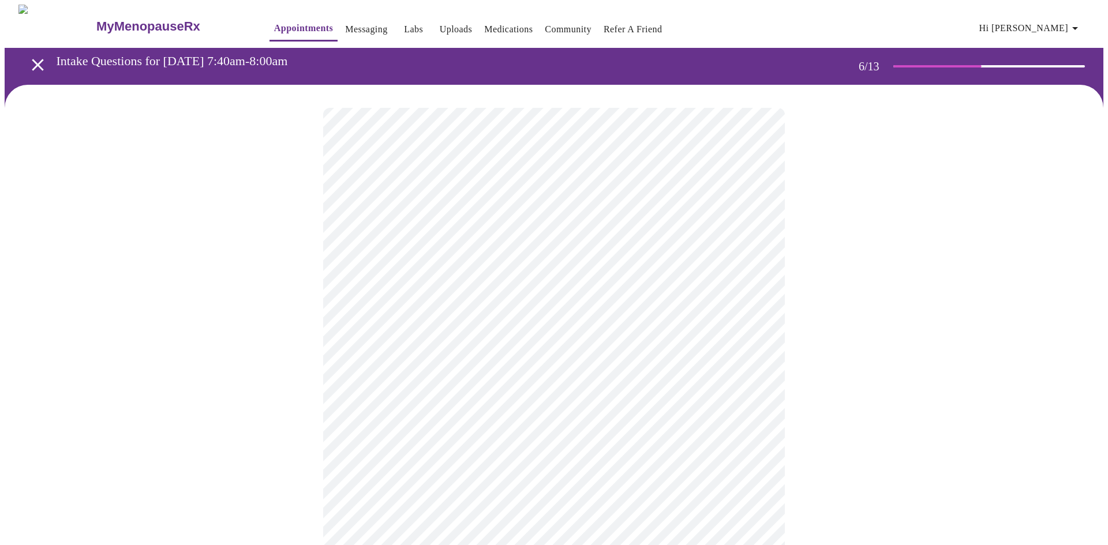
click at [392, 328] on body "MyMenopauseRx Appointments Messaging Labs Uploads Medications Community Refer a…" at bounding box center [554, 313] width 1099 height 616
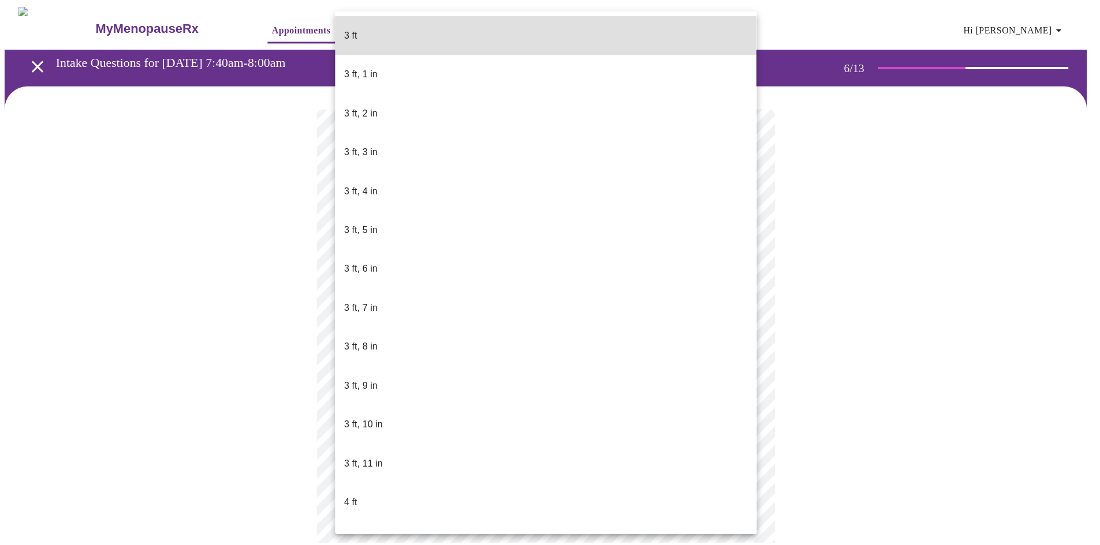
scroll to position [289, 0]
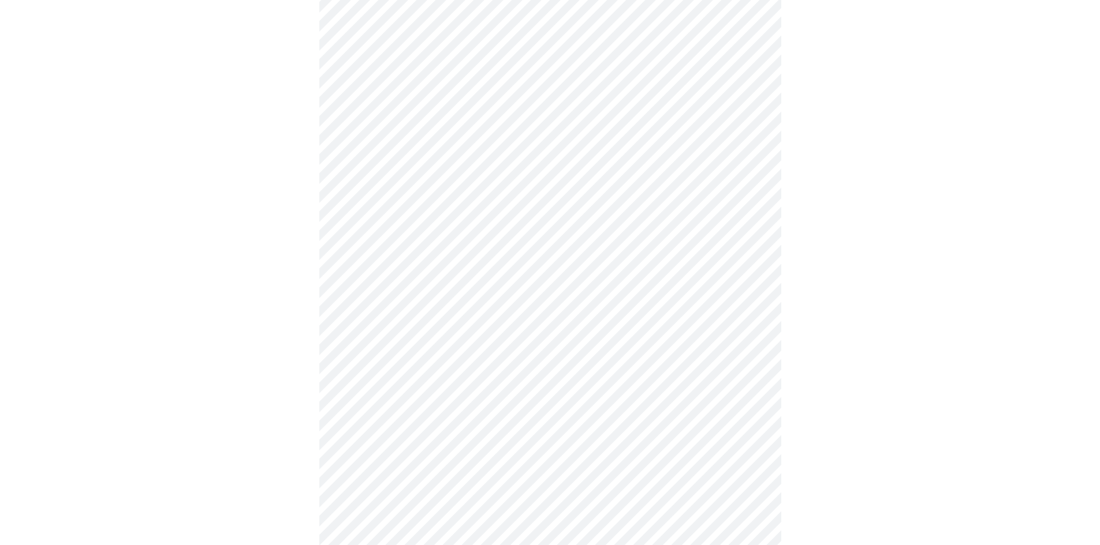
scroll to position [3059, 0]
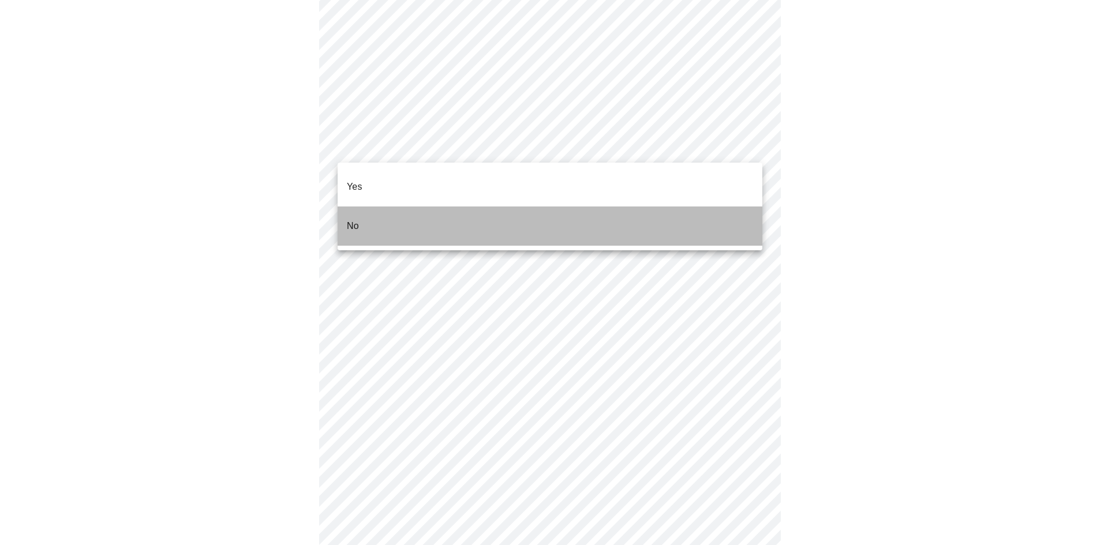
click at [376, 214] on li "No" at bounding box center [550, 226] width 425 height 39
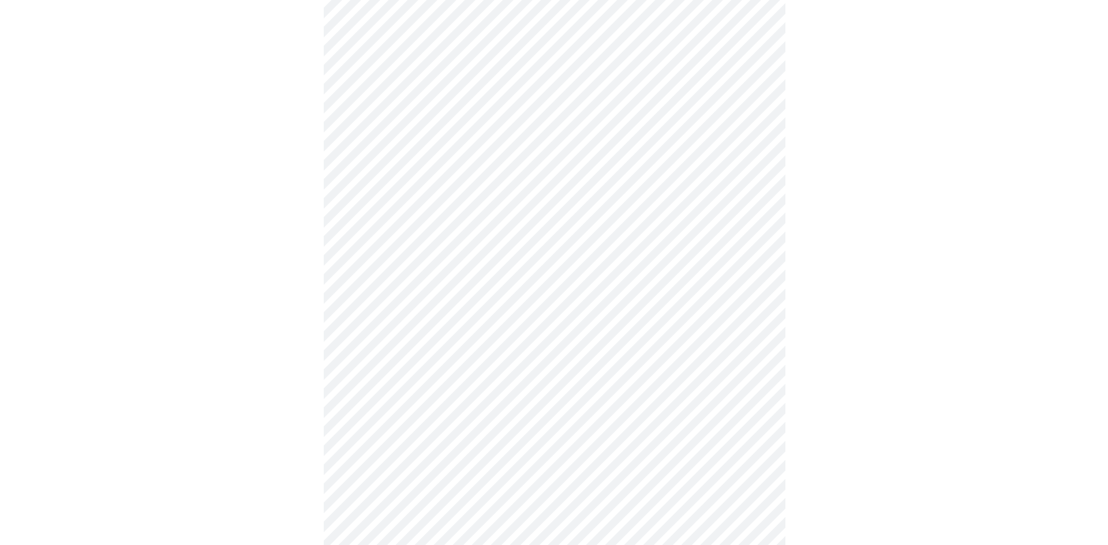
scroll to position [582, 0]
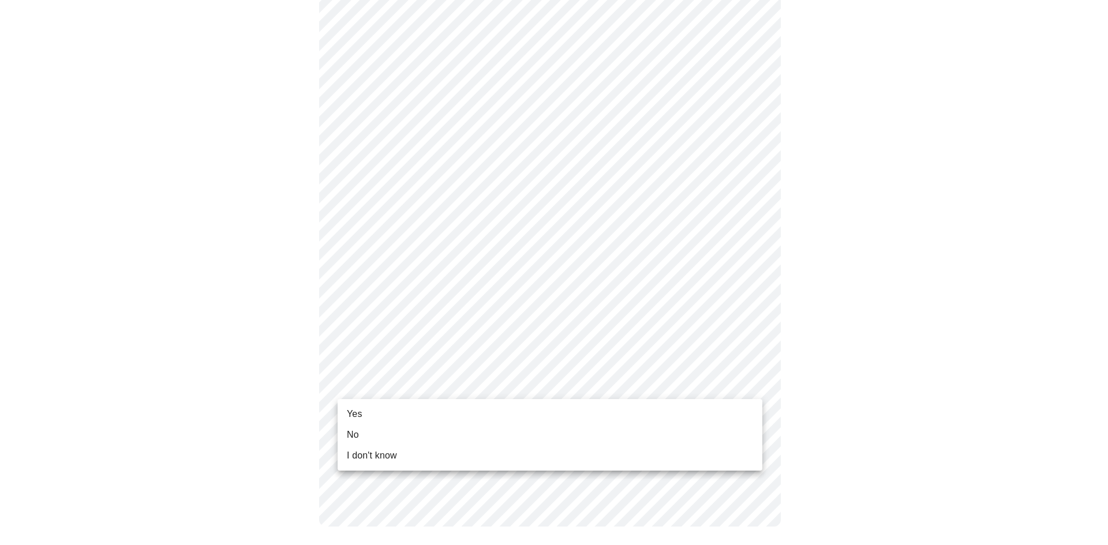
click at [481, 416] on li "Yes" at bounding box center [550, 414] width 425 height 21
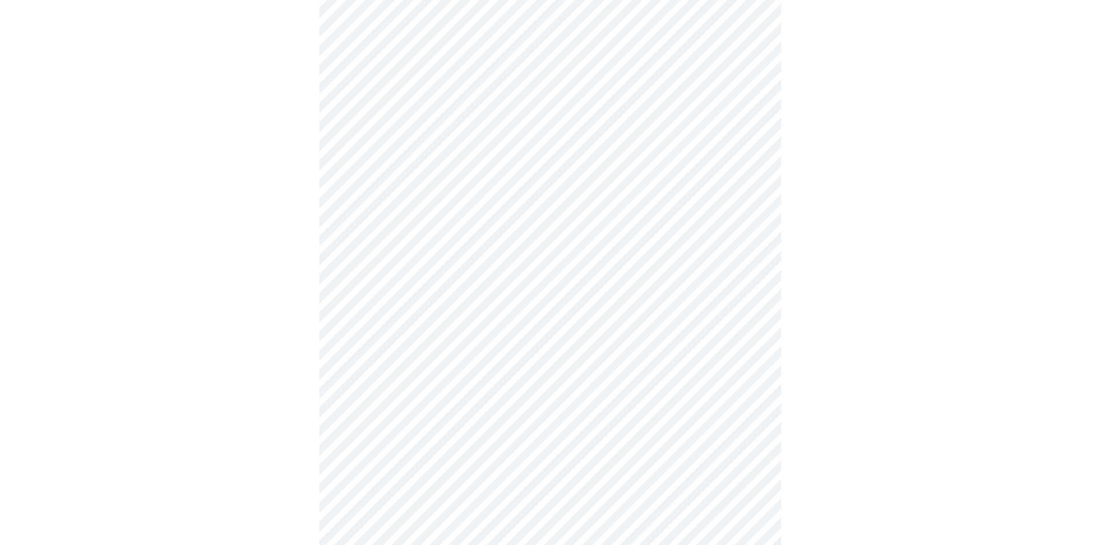
scroll to position [0, 0]
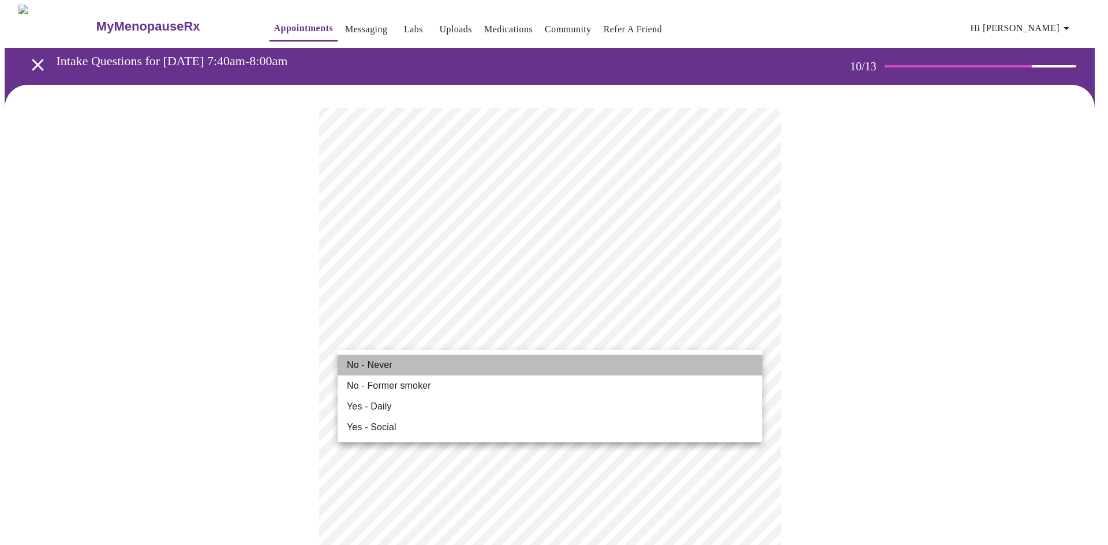
click at [463, 360] on li "No - Never" at bounding box center [550, 365] width 425 height 21
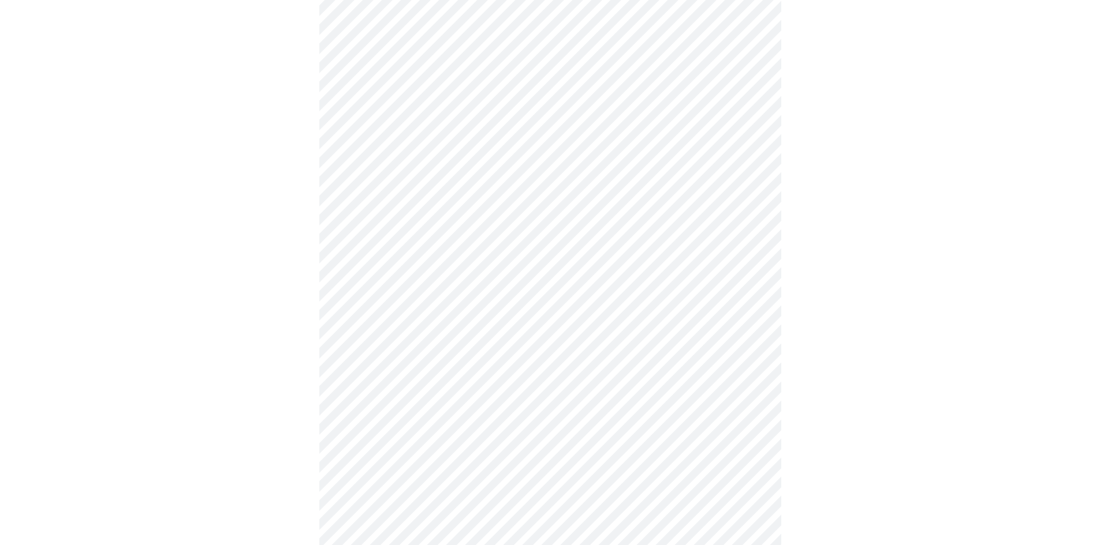
scroll to position [808, 0]
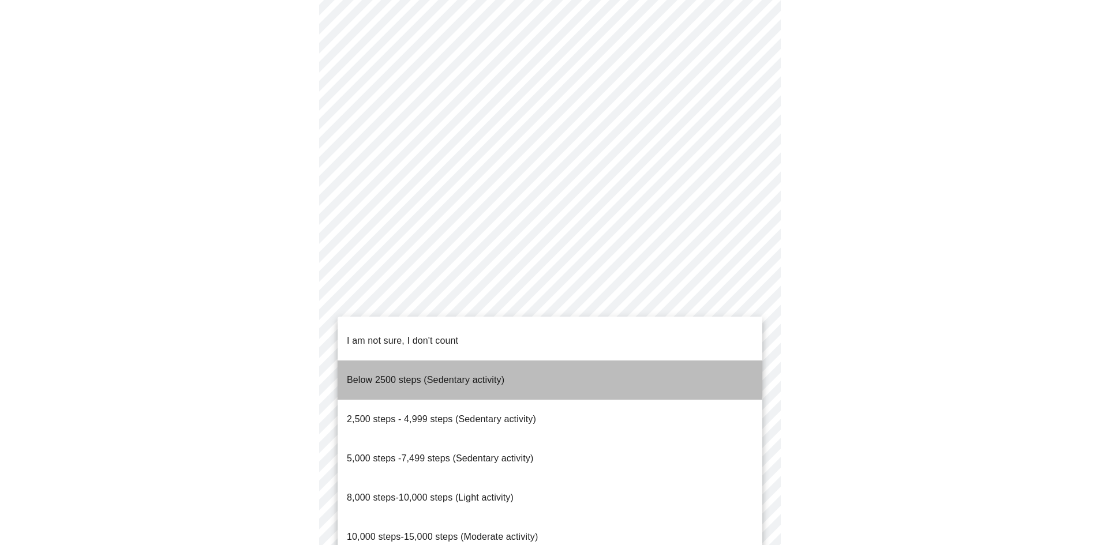
click at [526, 364] on li "Below 2500 steps (Sedentary activity)" at bounding box center [550, 380] width 425 height 39
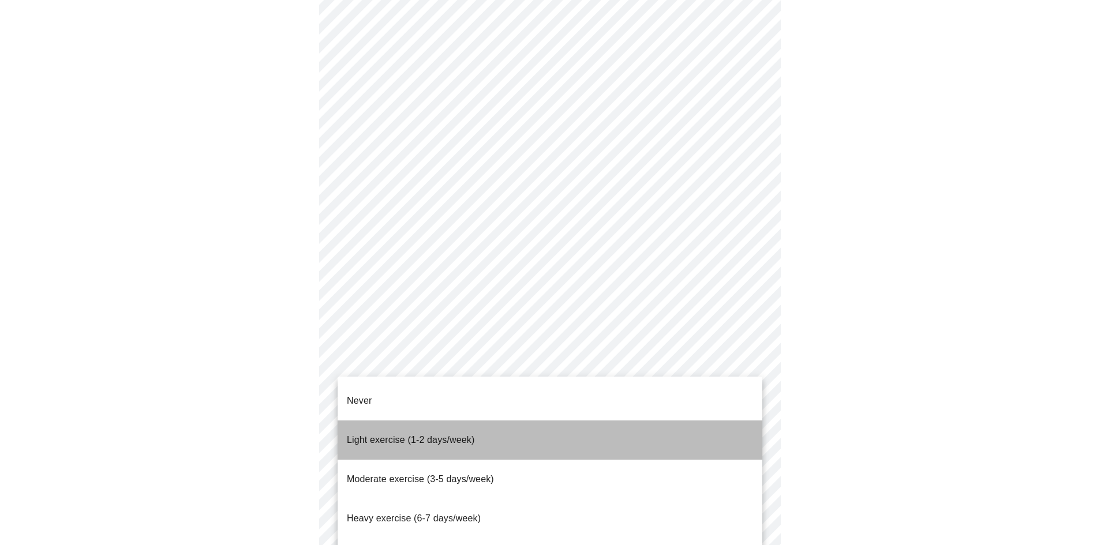
click at [487, 426] on li "Light exercise (1-2 days/week)" at bounding box center [550, 440] width 425 height 39
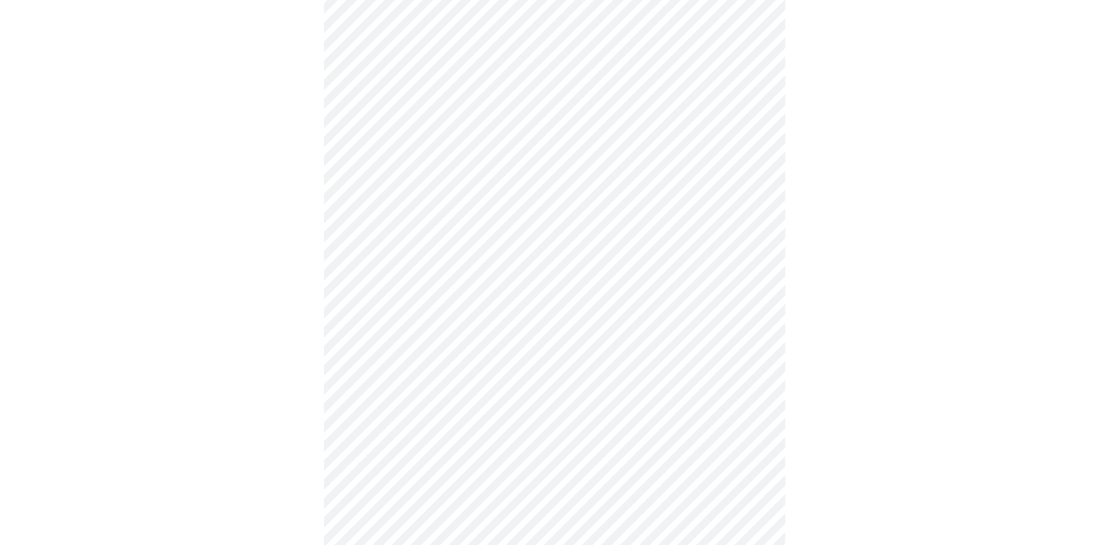
scroll to position [953, 0]
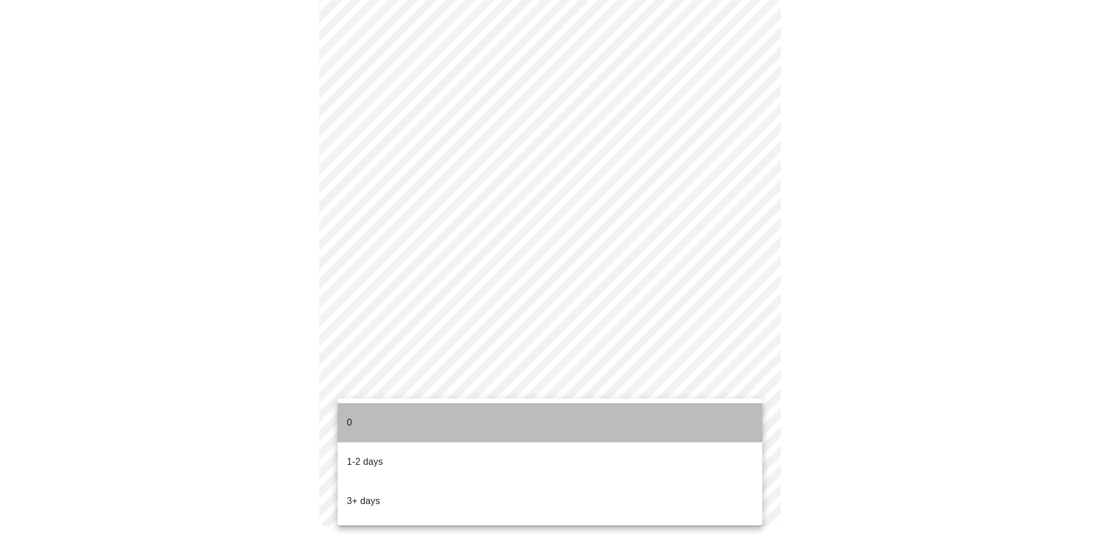
click at [444, 409] on li "0" at bounding box center [550, 422] width 425 height 39
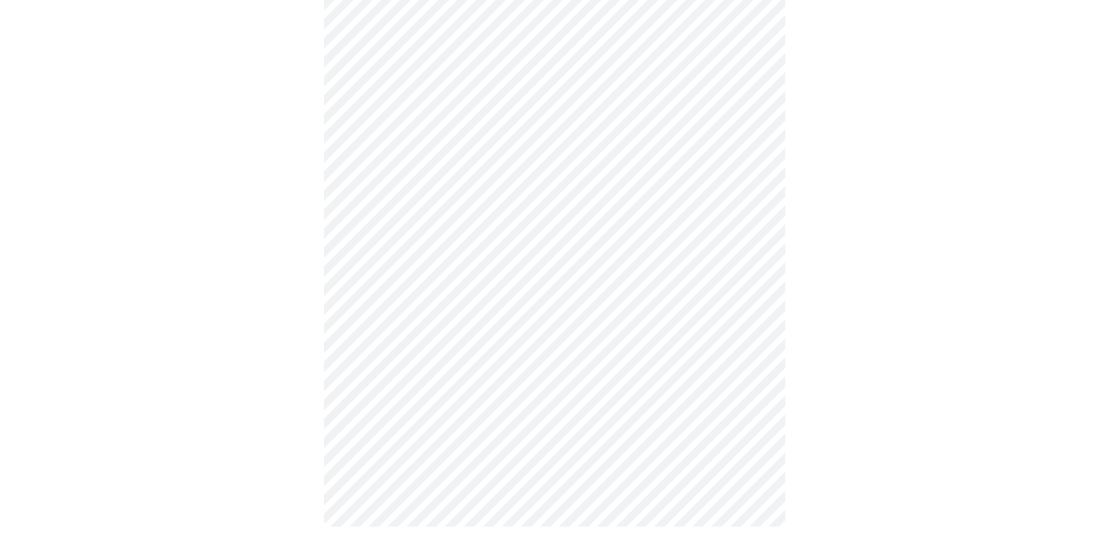
scroll to position [0, 0]
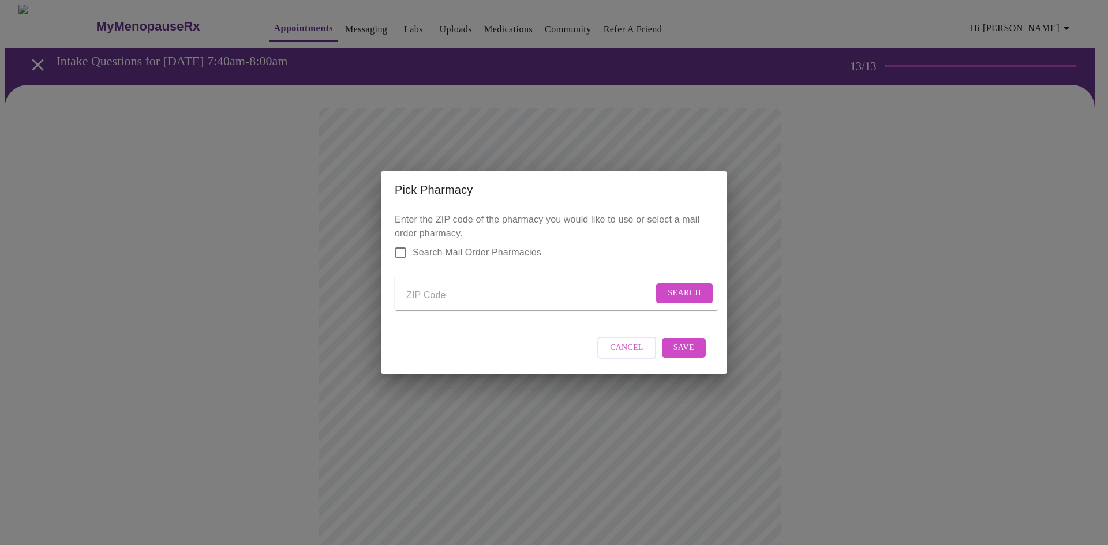
click at [504, 294] on input "Send a message to your care team" at bounding box center [529, 295] width 247 height 18
type input "60137"
click at [694, 286] on span "Search" at bounding box center [684, 293] width 33 height 14
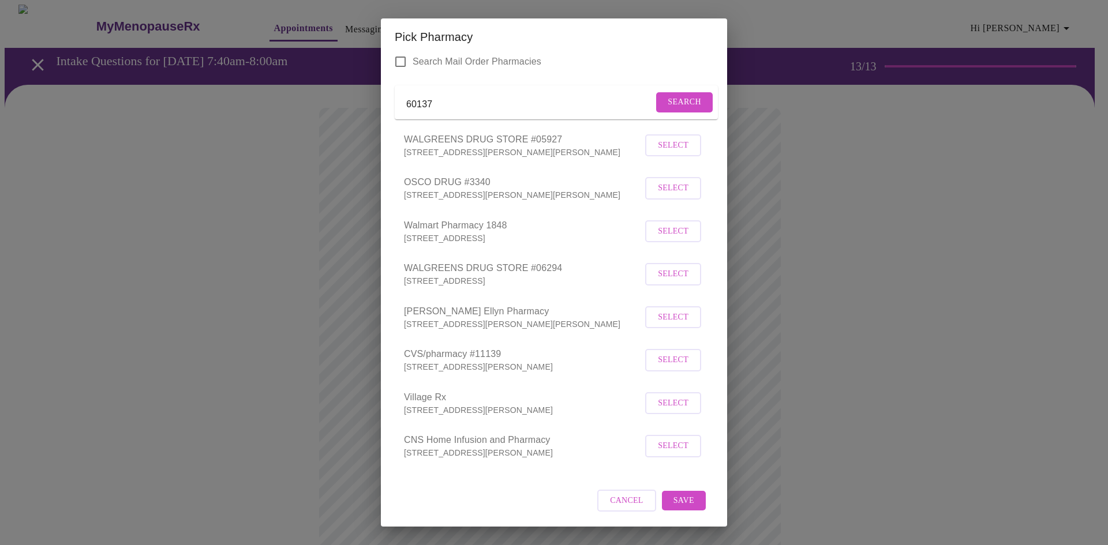
scroll to position [54, 0]
click at [465, 229] on span "Walmart Pharmacy 1848" at bounding box center [523, 226] width 238 height 14
click at [665, 230] on span "Select" at bounding box center [673, 232] width 31 height 14
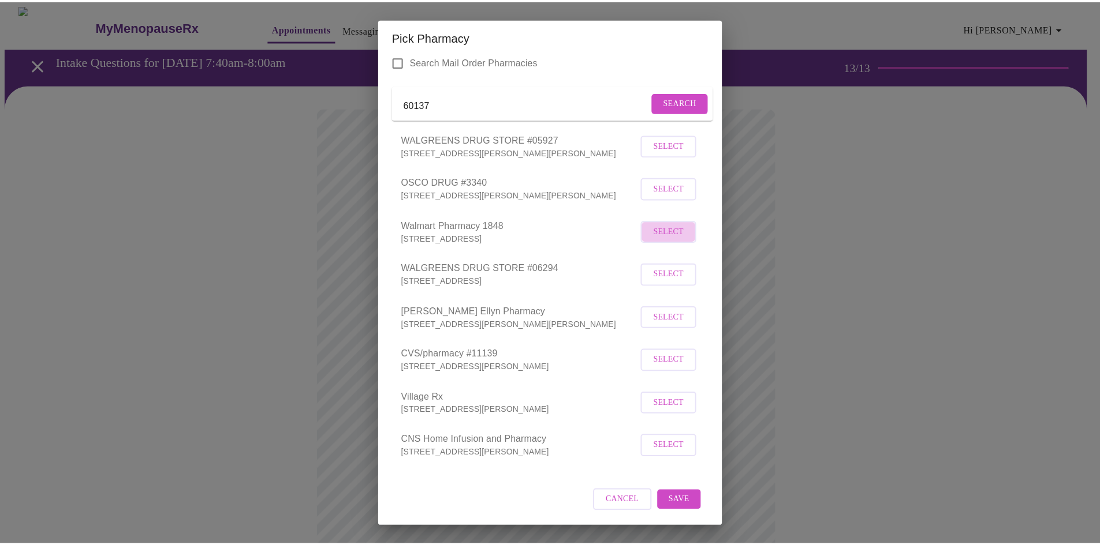
scroll to position [53, 0]
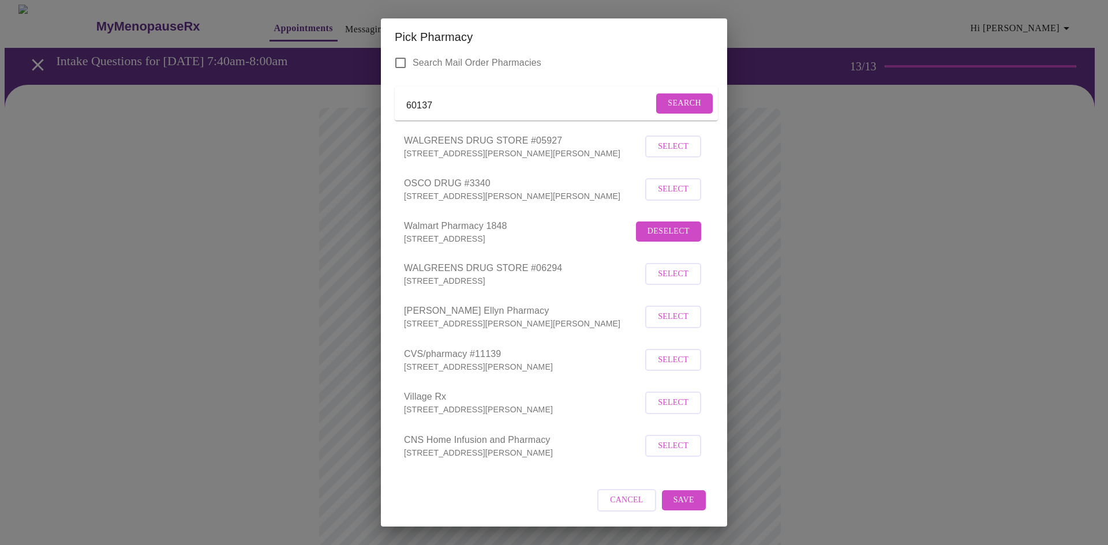
click at [679, 492] on button "Save" at bounding box center [684, 501] width 44 height 20
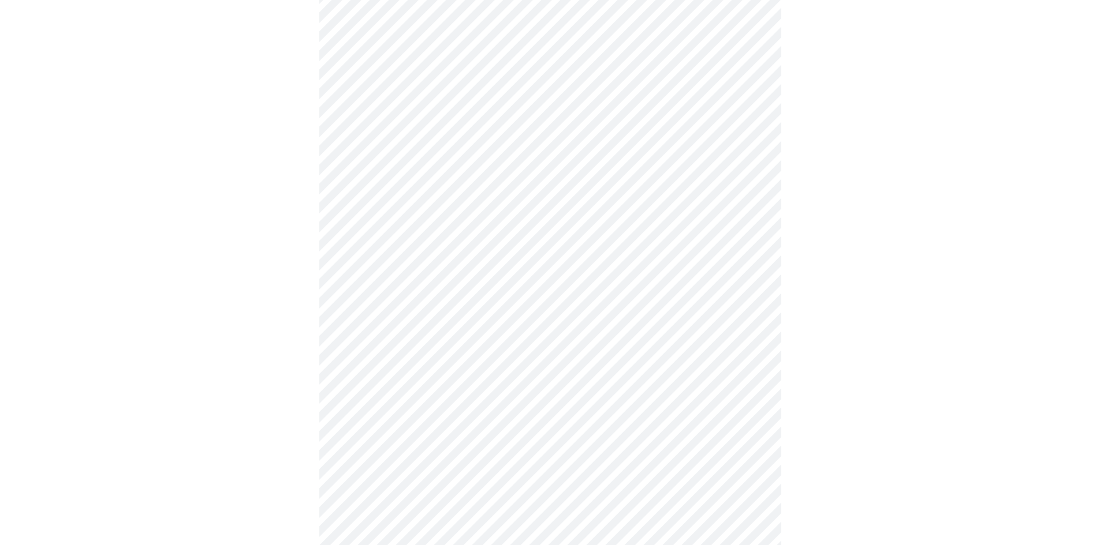
scroll to position [323, 0]
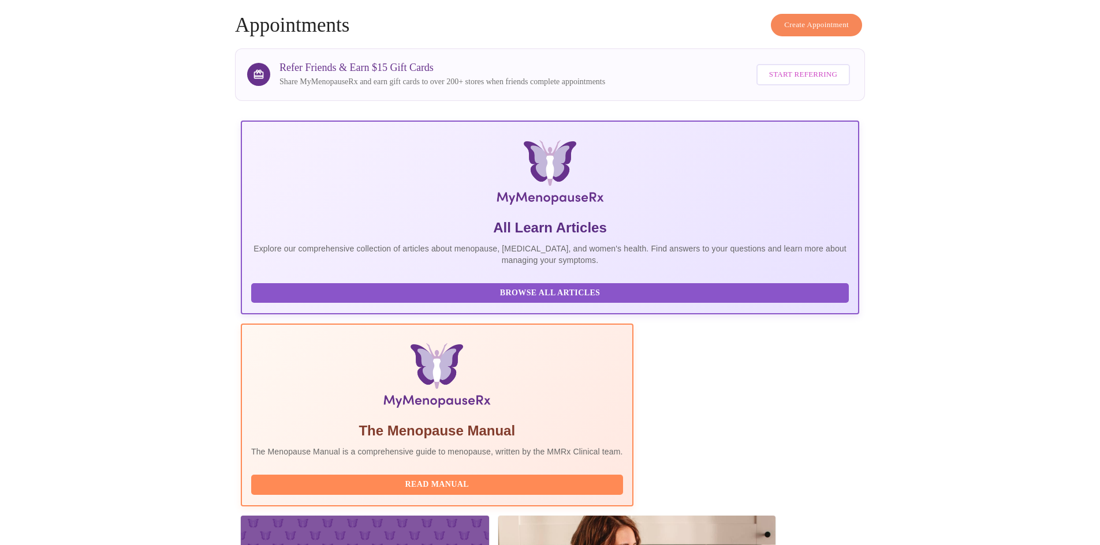
scroll to position [87, 0]
